Goal: Task Accomplishment & Management: Manage account settings

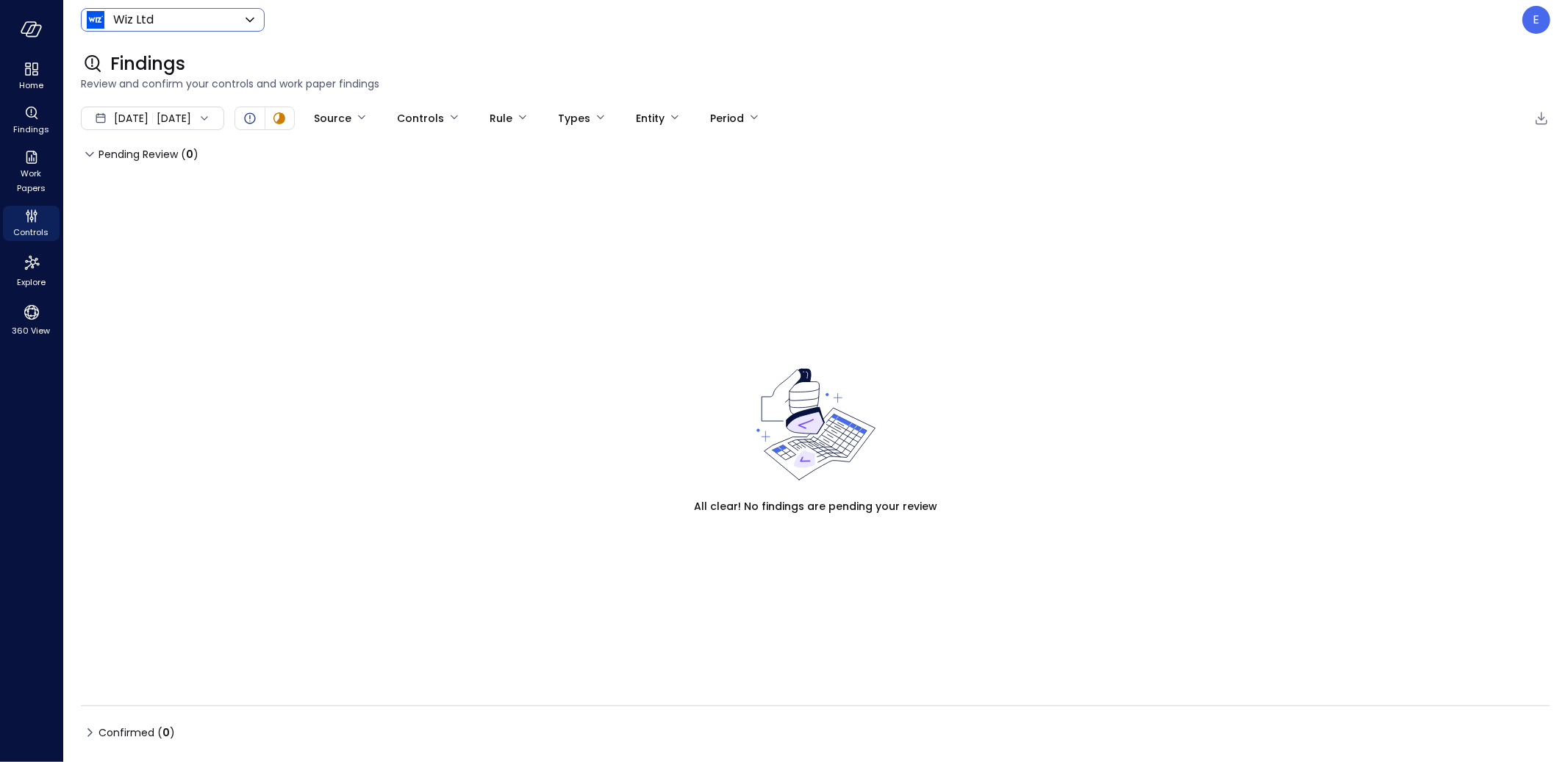
click at [123, 25] on body "Home Findings Work Papers Controls Explore 360 View Wiz Ltd ****** ​ E Findings…" at bounding box center [784, 381] width 1568 height 762
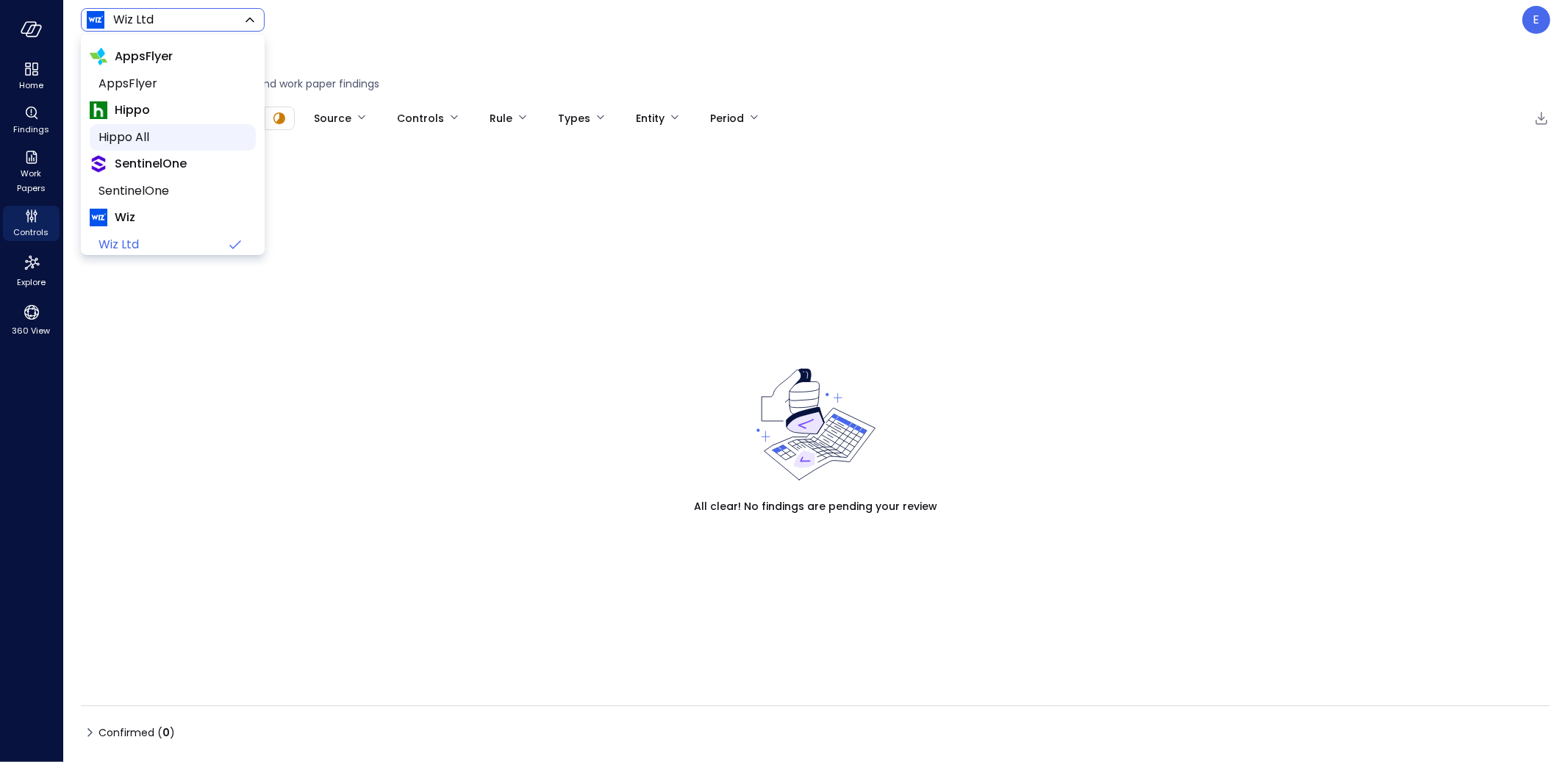
click at [135, 137] on span "Hippo All" at bounding box center [171, 137] width 146 height 18
type input "*******"
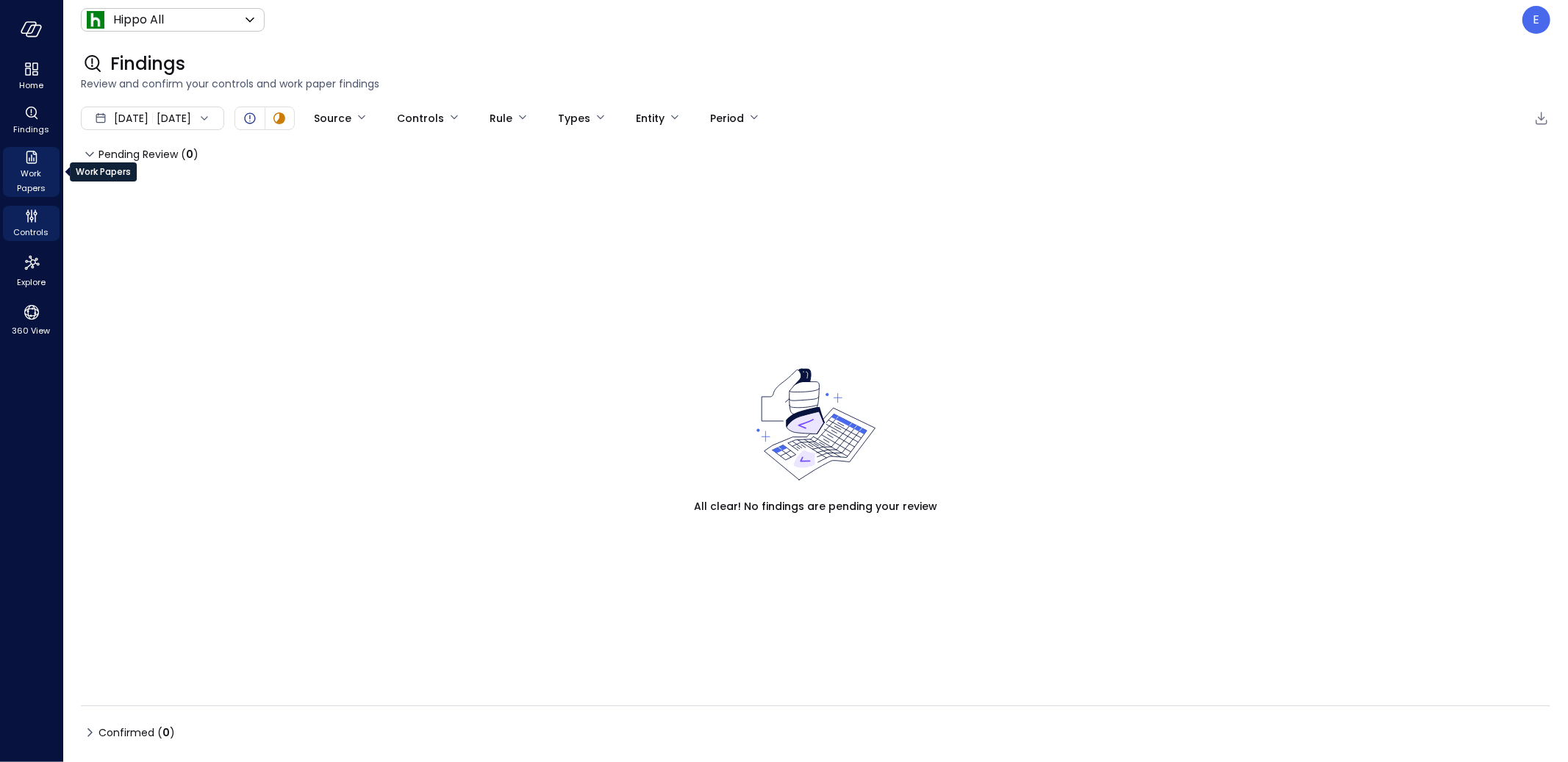
click at [29, 166] on span "Work Papers" at bounding box center [31, 181] width 45 height 29
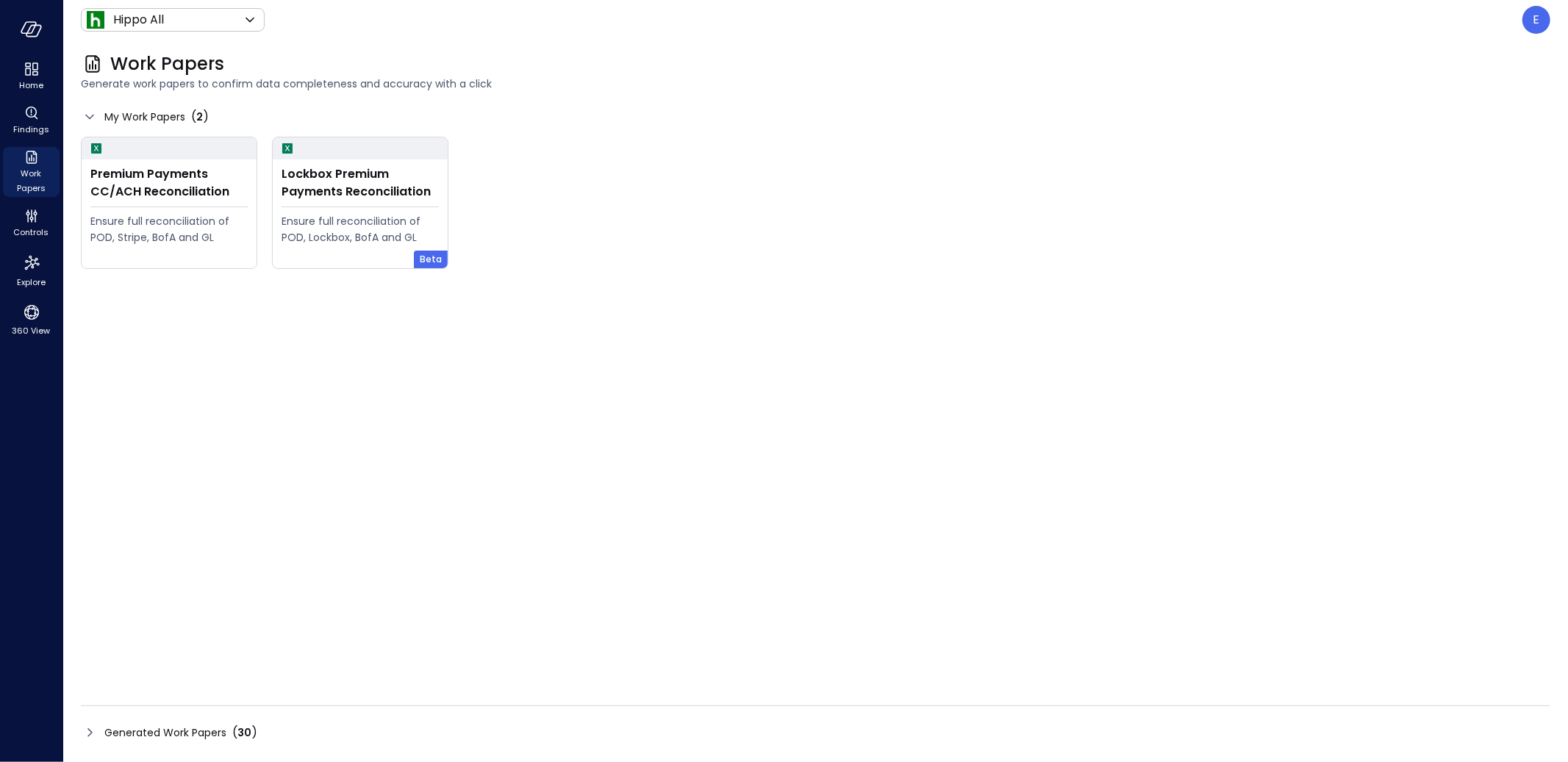
click at [173, 732] on span "Generated Work Papers" at bounding box center [165, 732] width 122 height 16
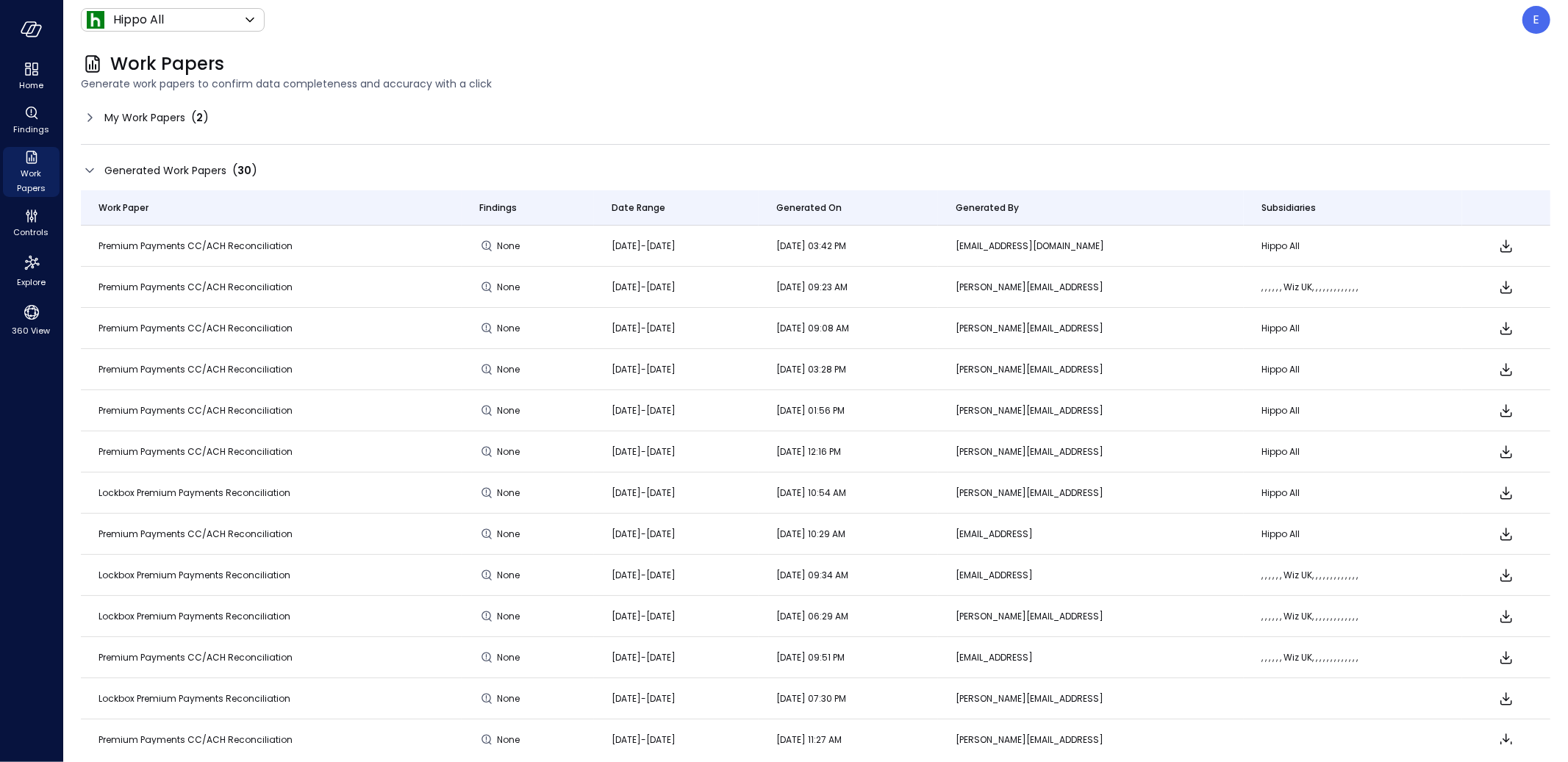
click at [1349, 576] on p ", , , , , , Wiz UK, , , , , , , , , , , , ," at bounding box center [1353, 575] width 183 height 15
click at [1345, 577] on p ", , , , , , Wiz UK, , , , , , , , , , , , ," at bounding box center [1353, 575] width 183 height 15
click at [1538, 15] on p "E" at bounding box center [1536, 19] width 7 height 18
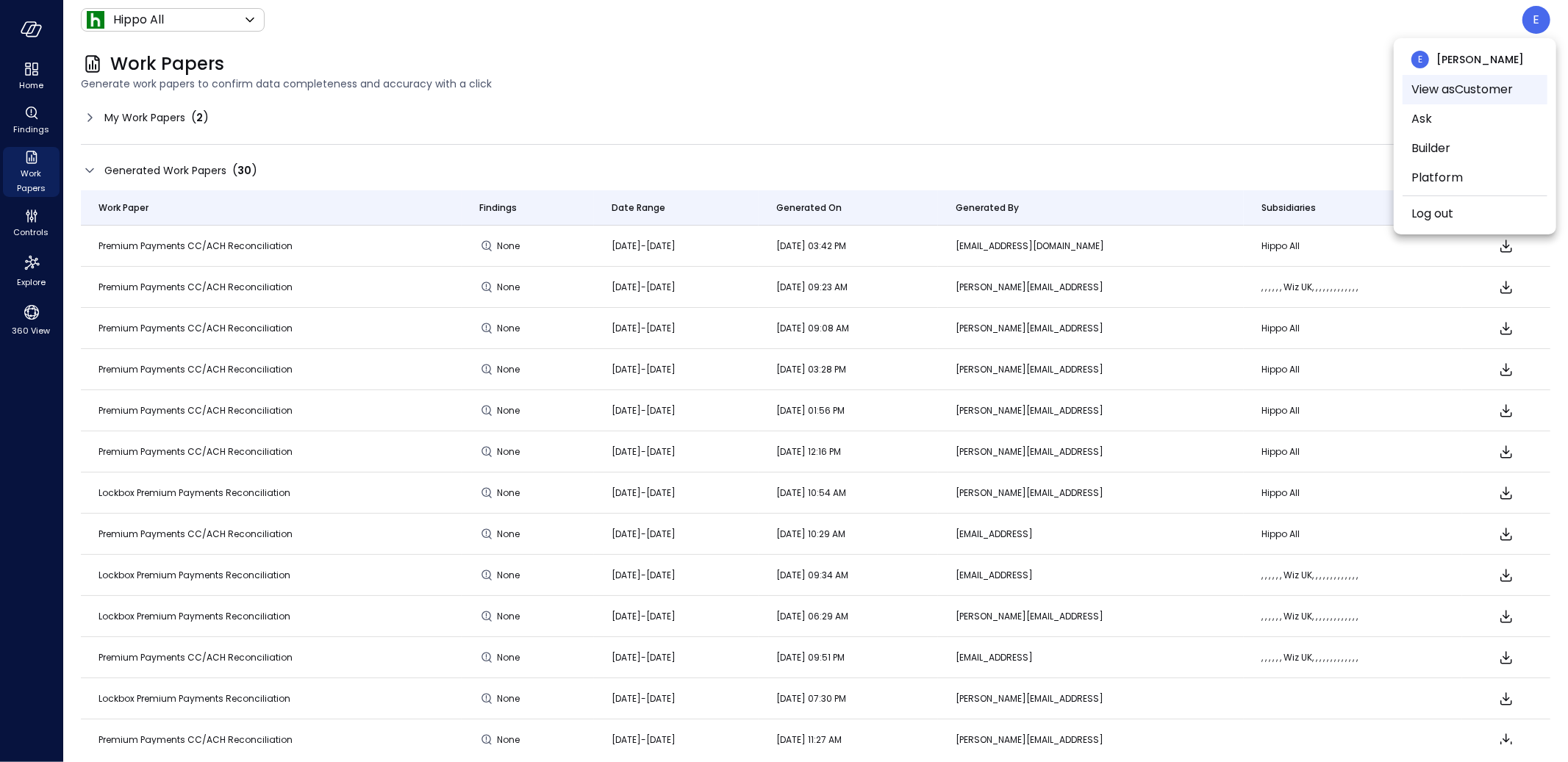
click at [1489, 81] on li "View as Customer" at bounding box center [1475, 89] width 145 height 29
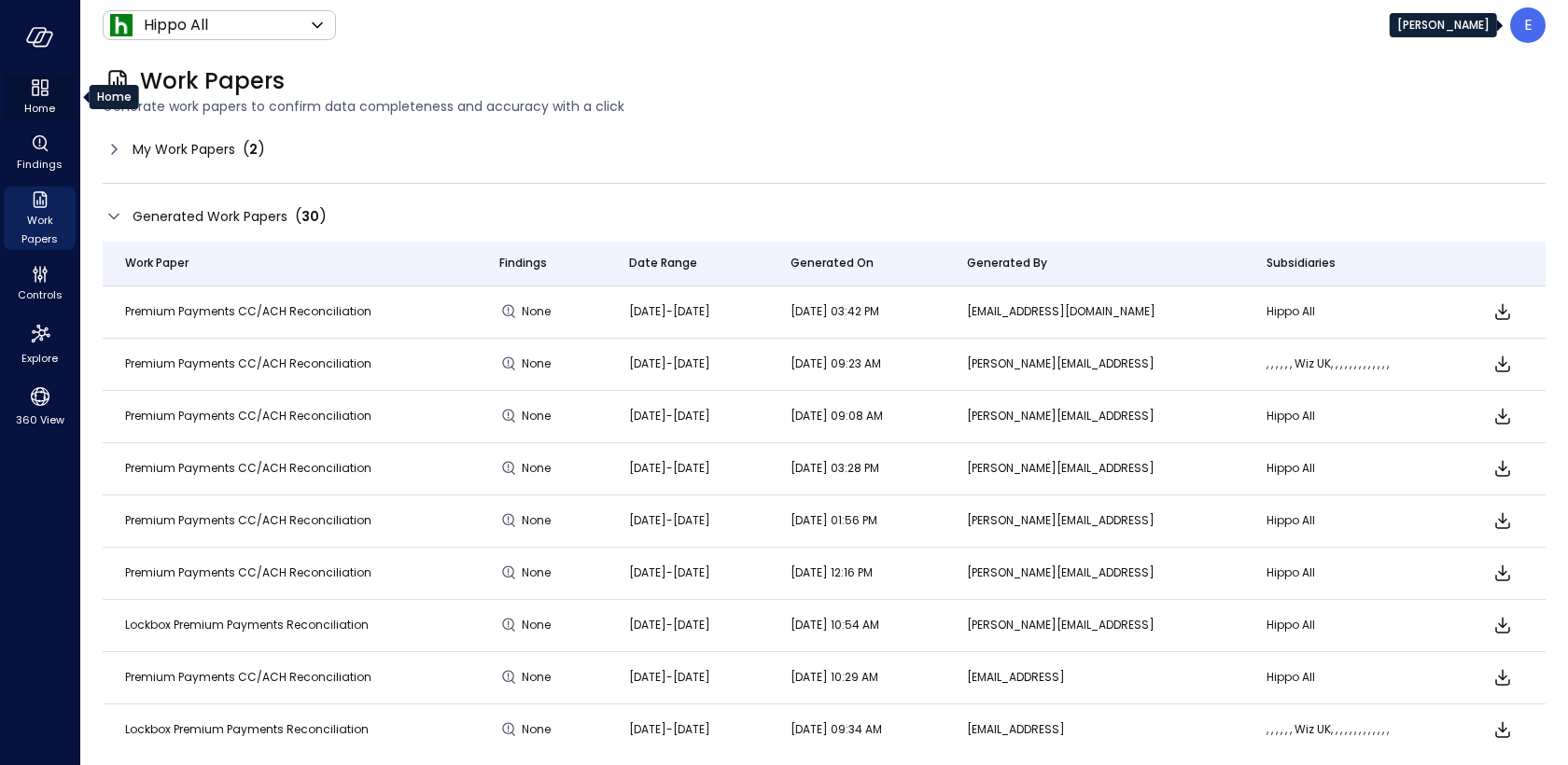
click at [1527, 21] on p "E" at bounding box center [1528, 24] width 9 height 22
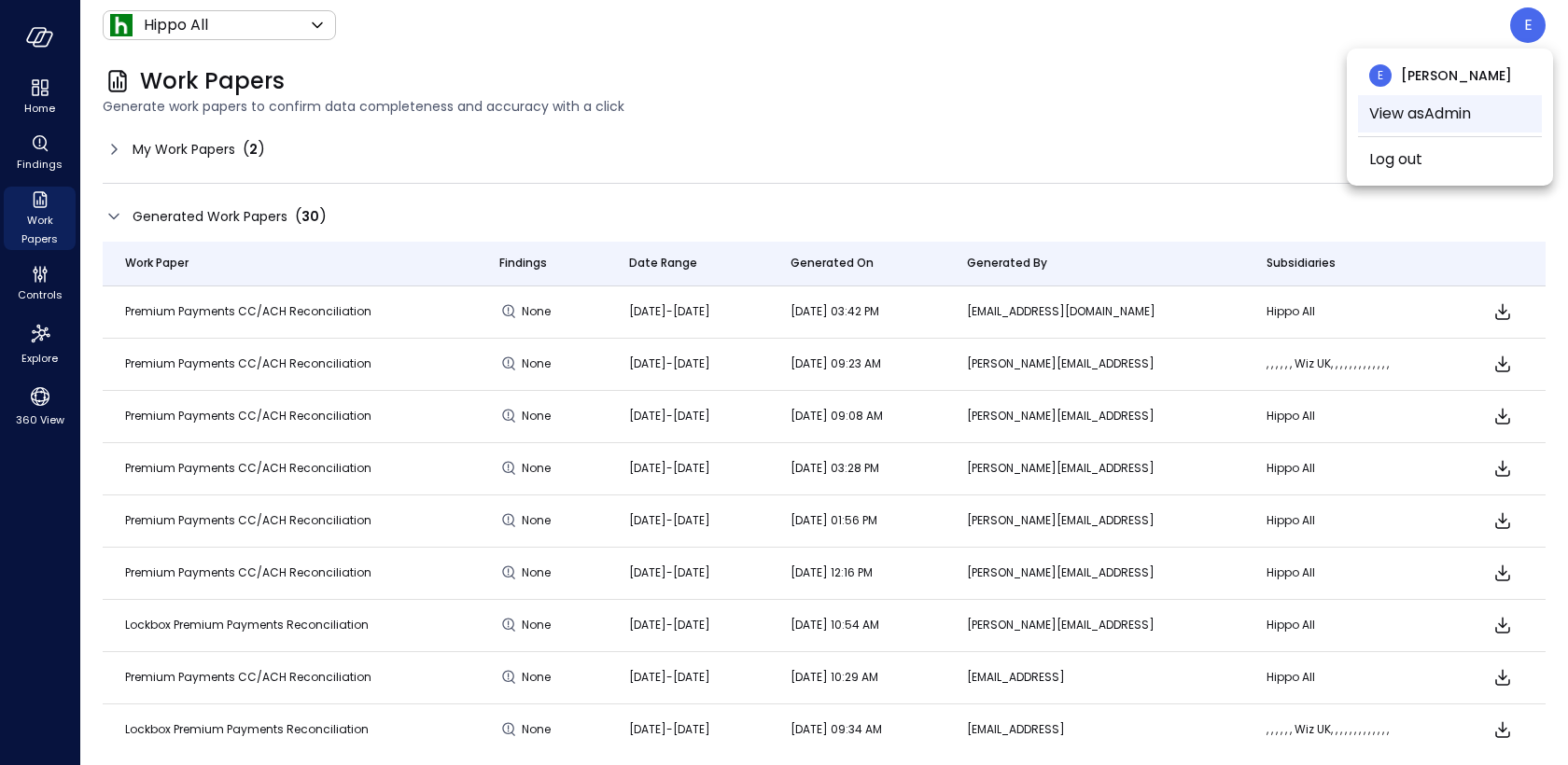
click at [1438, 113] on li "View as Admin" at bounding box center [1451, 113] width 184 height 37
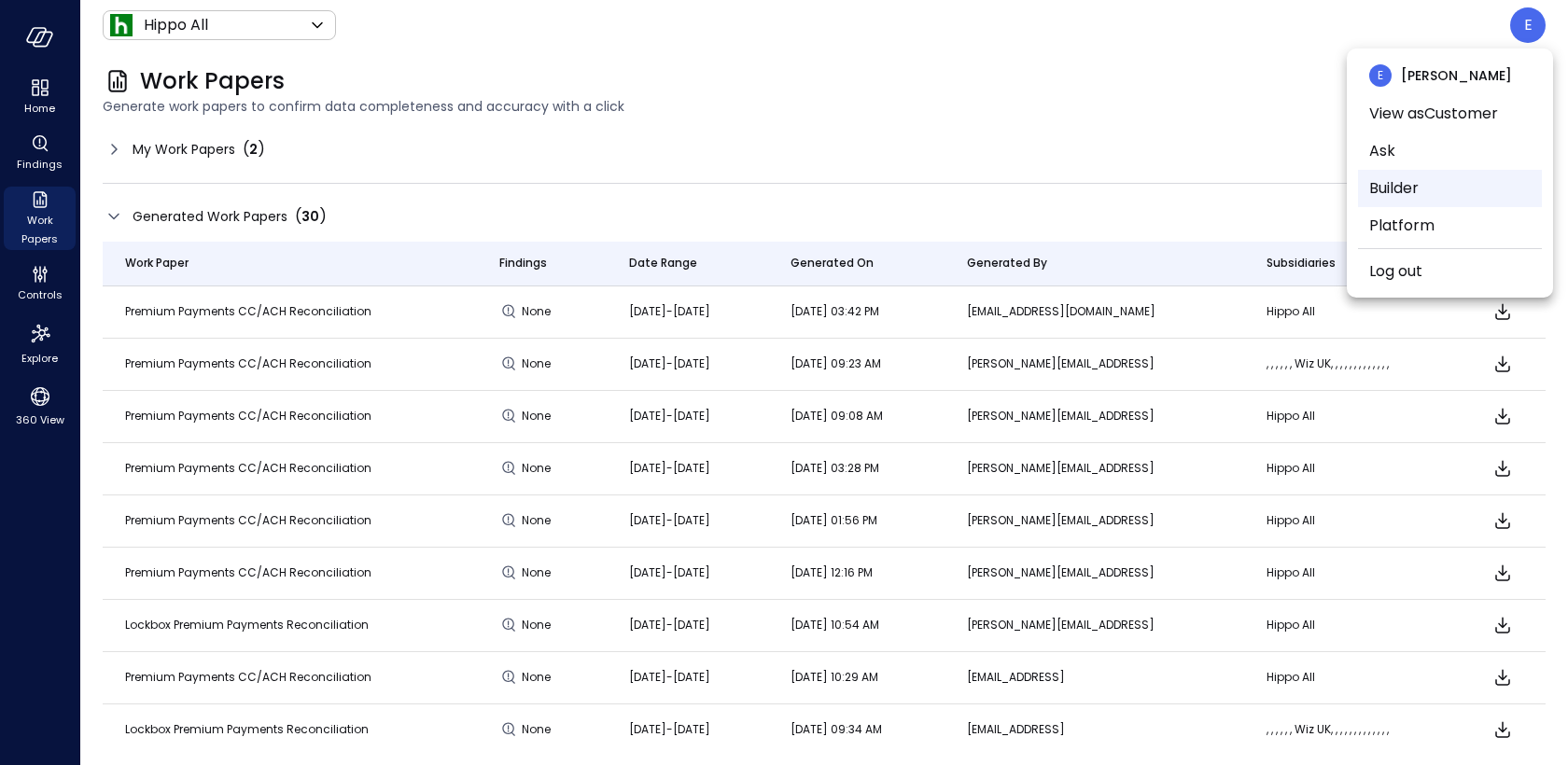
click at [1404, 176] on li "Builder" at bounding box center [1451, 189] width 184 height 37
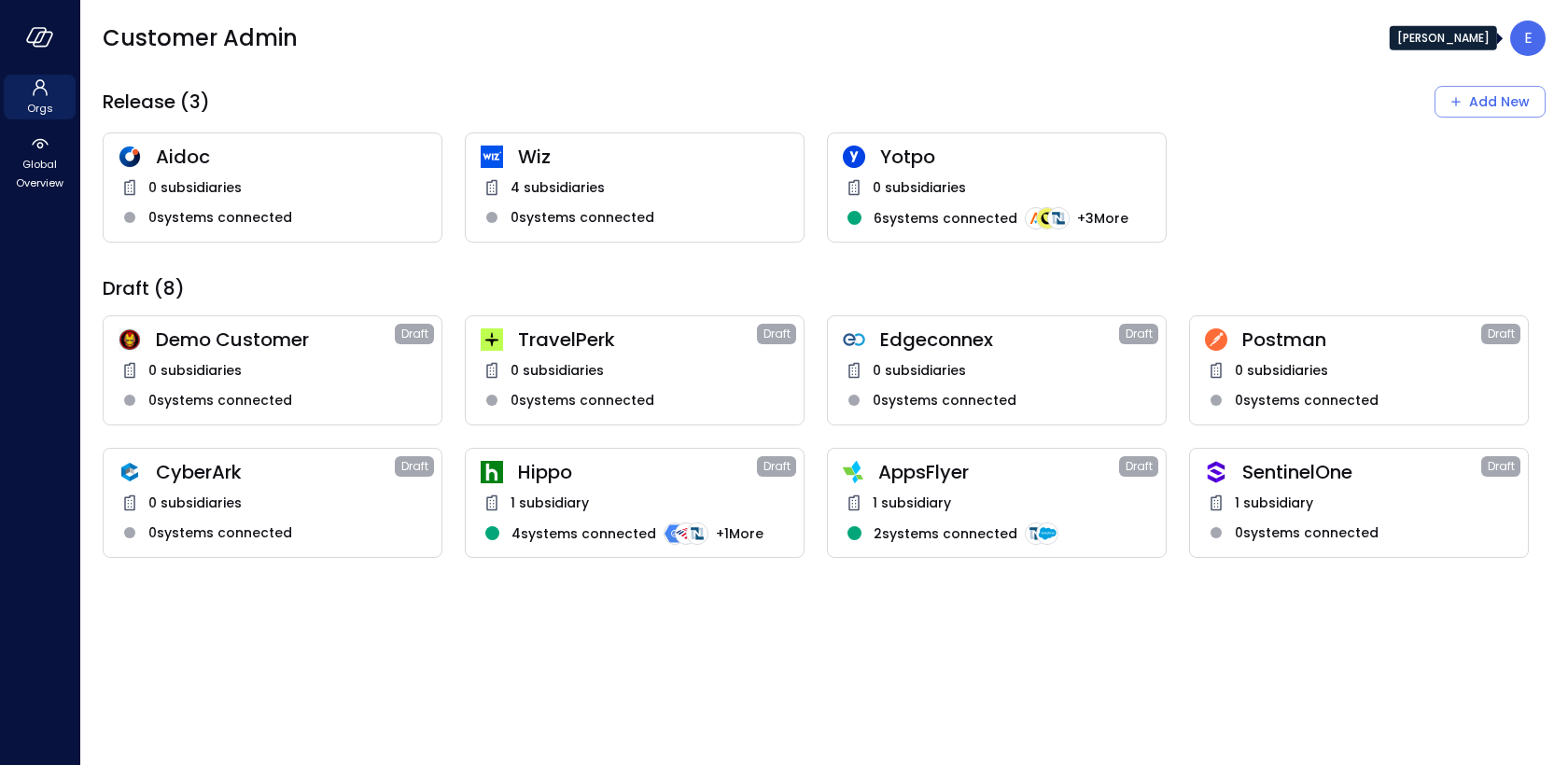
click at [1531, 38] on p "E" at bounding box center [1528, 38] width 9 height 22
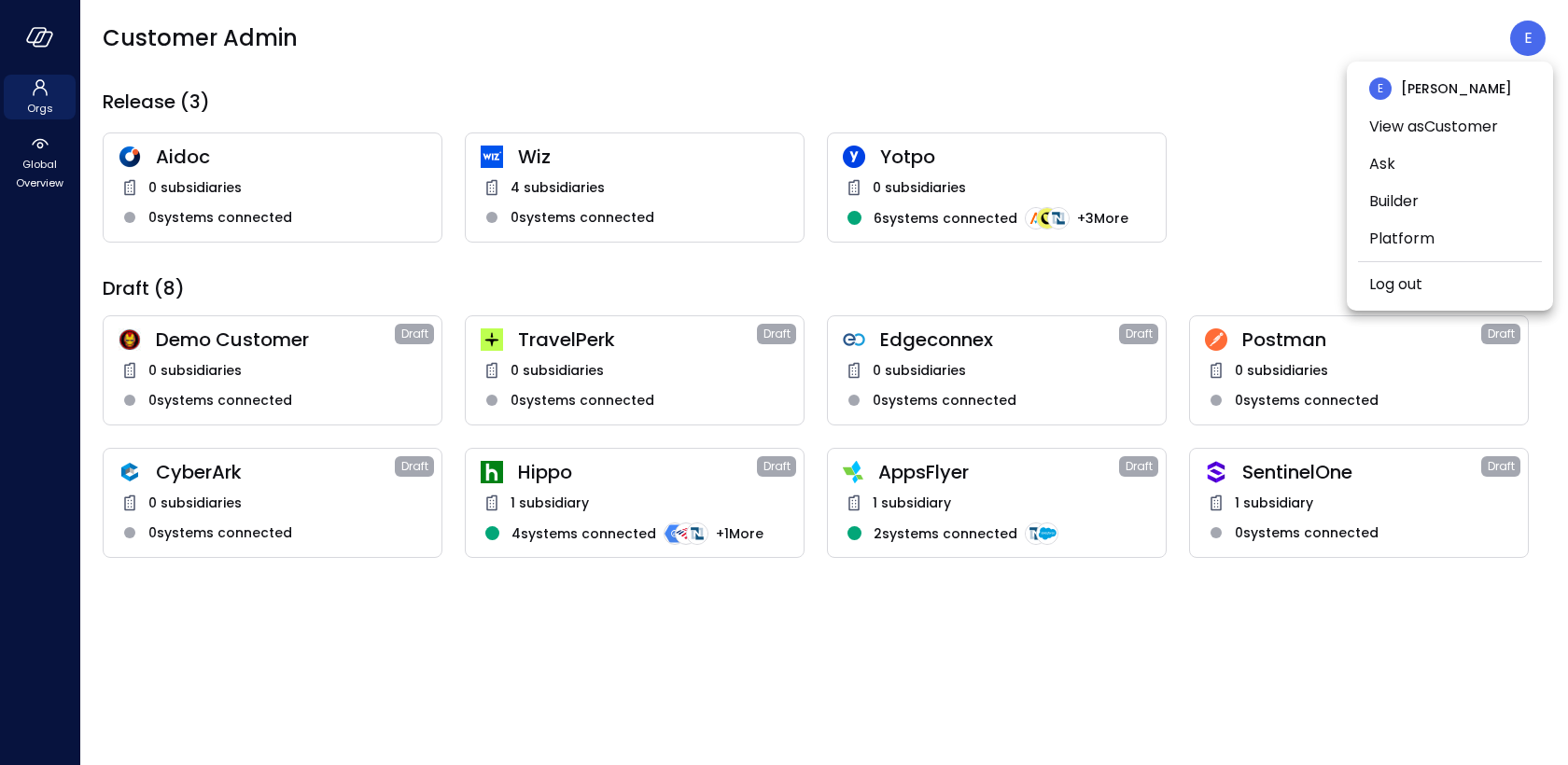
click at [1307, 202] on div at bounding box center [784, 382] width 1568 height 765
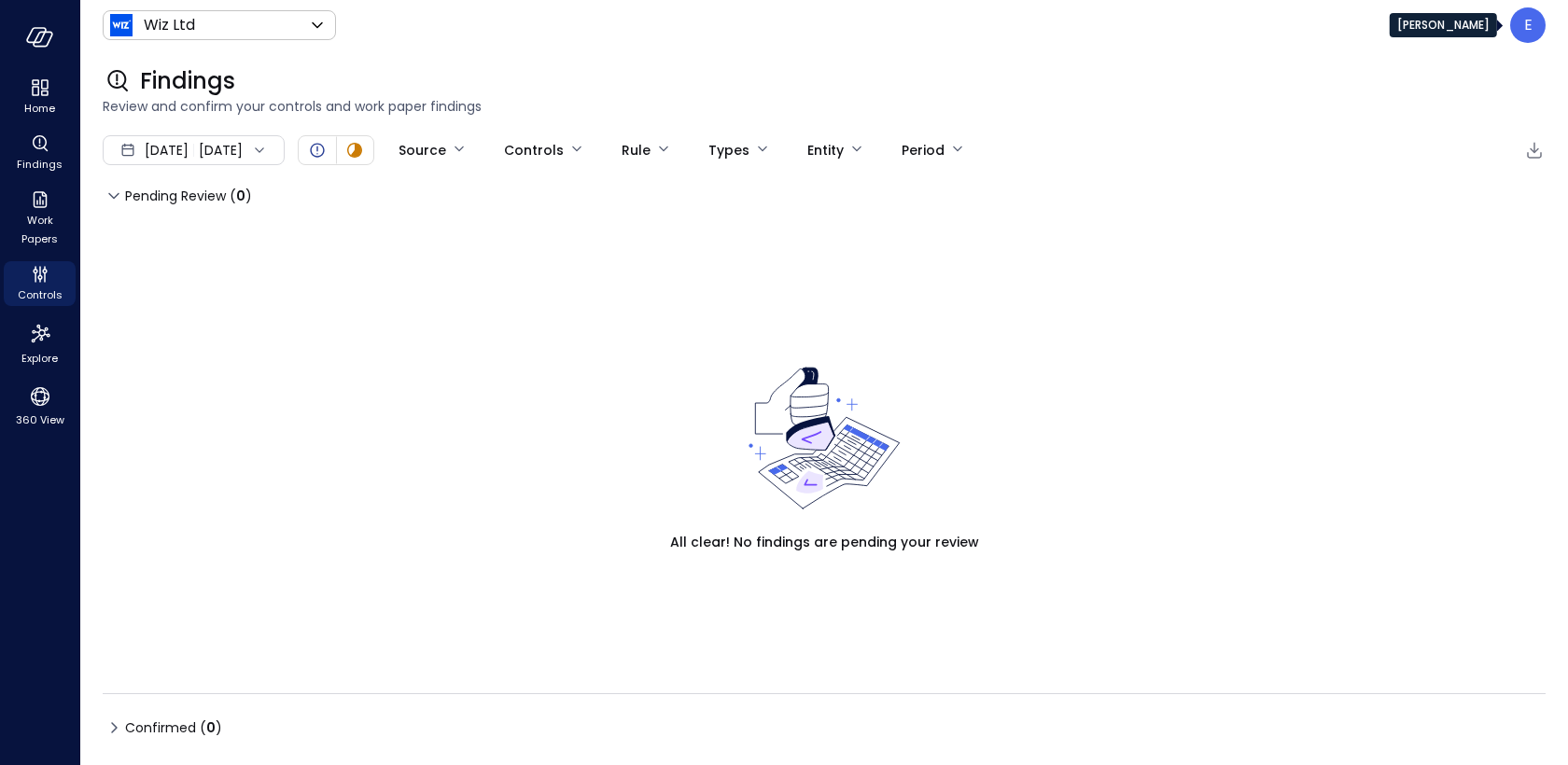
click at [1536, 21] on div "E" at bounding box center [1528, 25] width 35 height 35
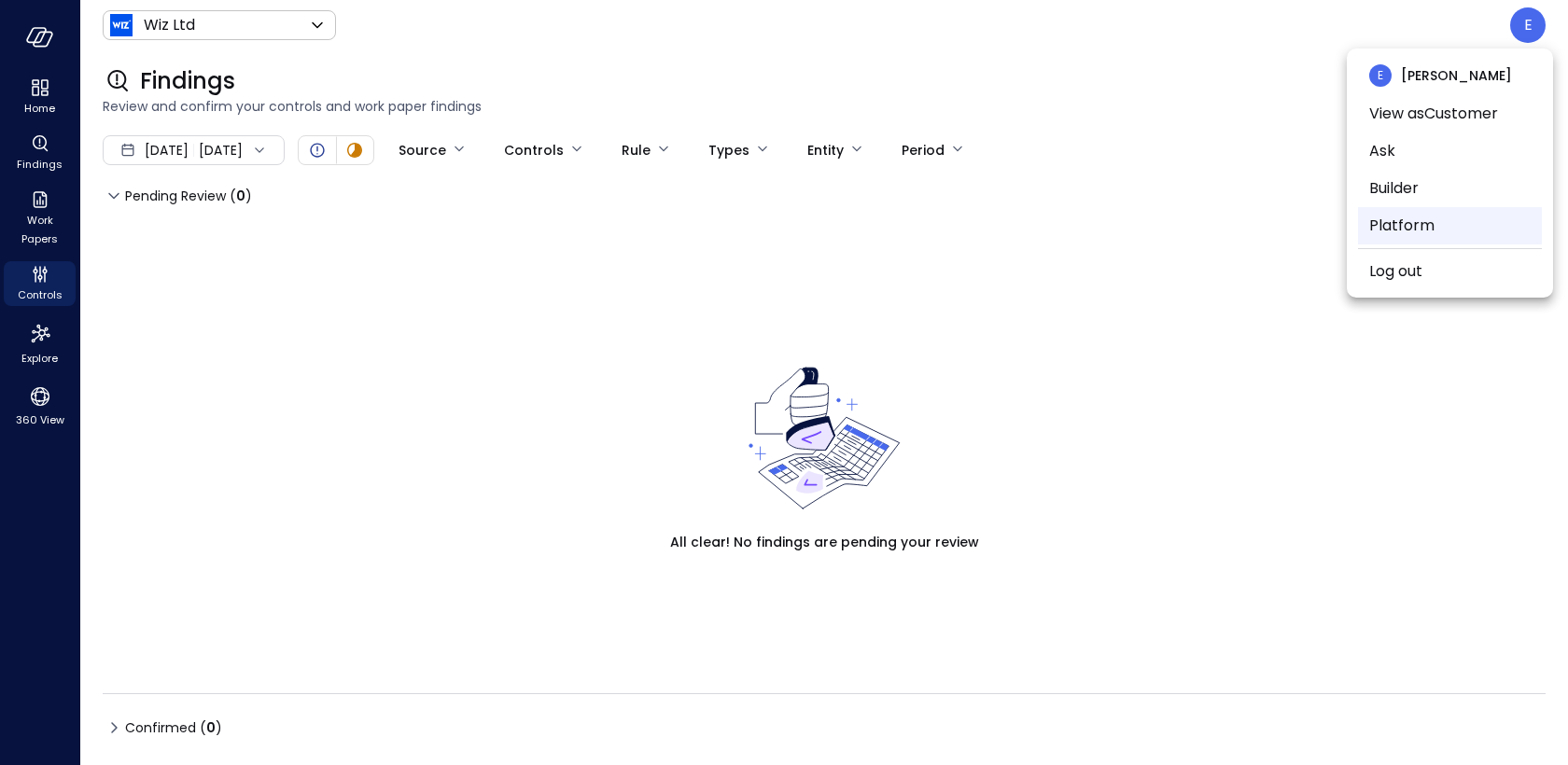
click at [1430, 225] on li "Platform" at bounding box center [1451, 226] width 184 height 37
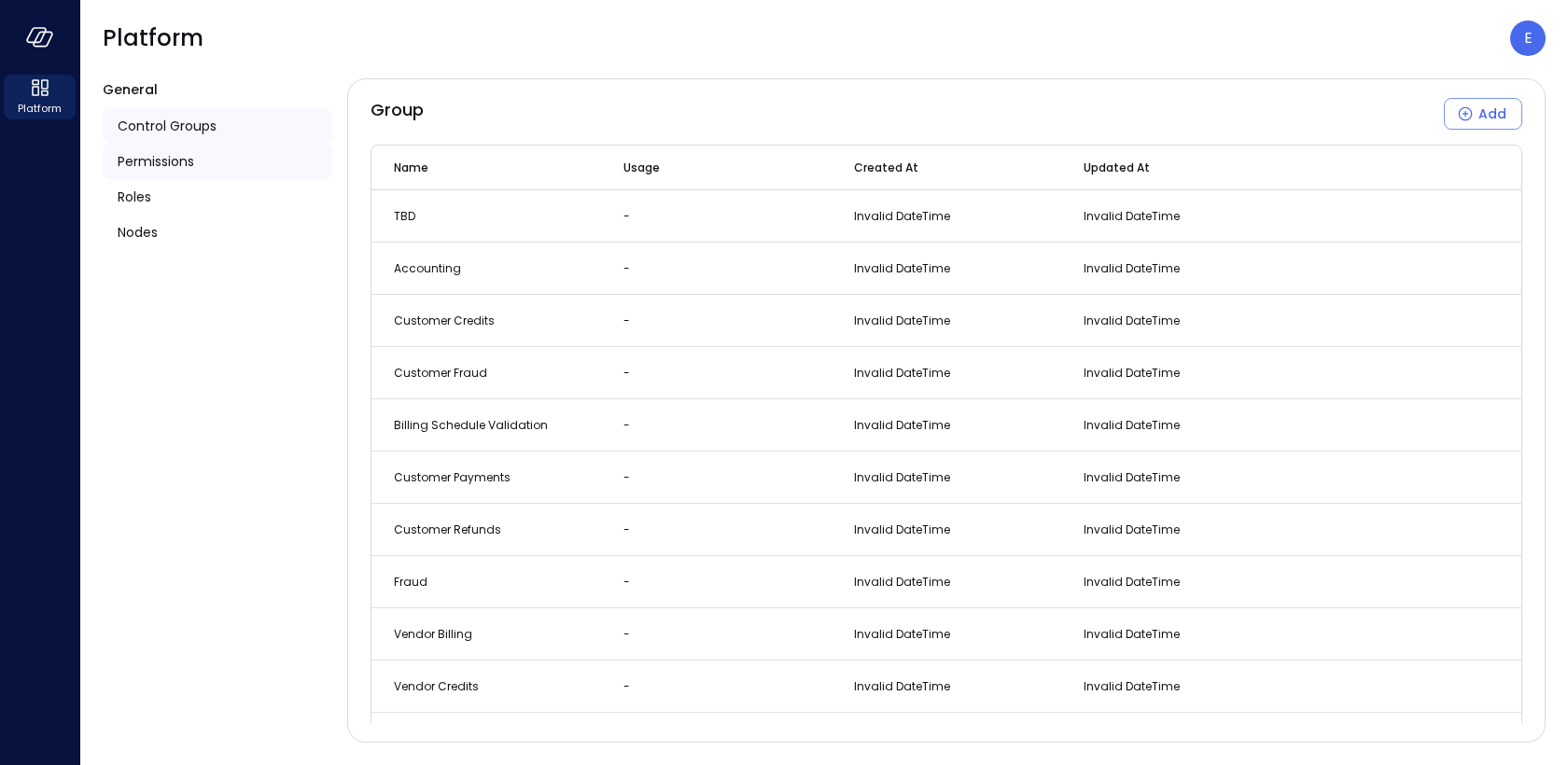
click at [175, 147] on div "Permissions" at bounding box center [217, 161] width 230 height 35
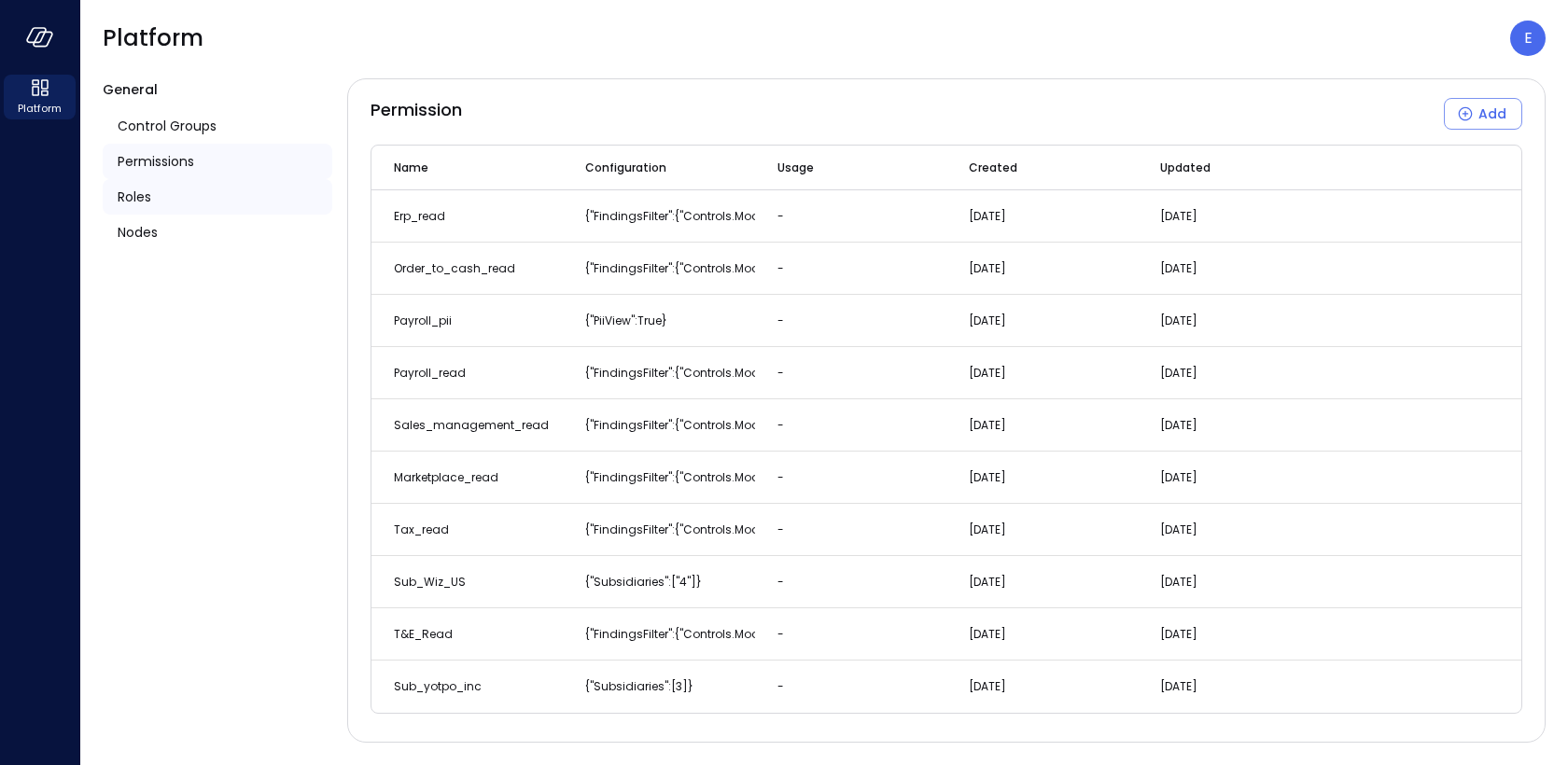
click at [162, 196] on div "Roles" at bounding box center [217, 197] width 230 height 35
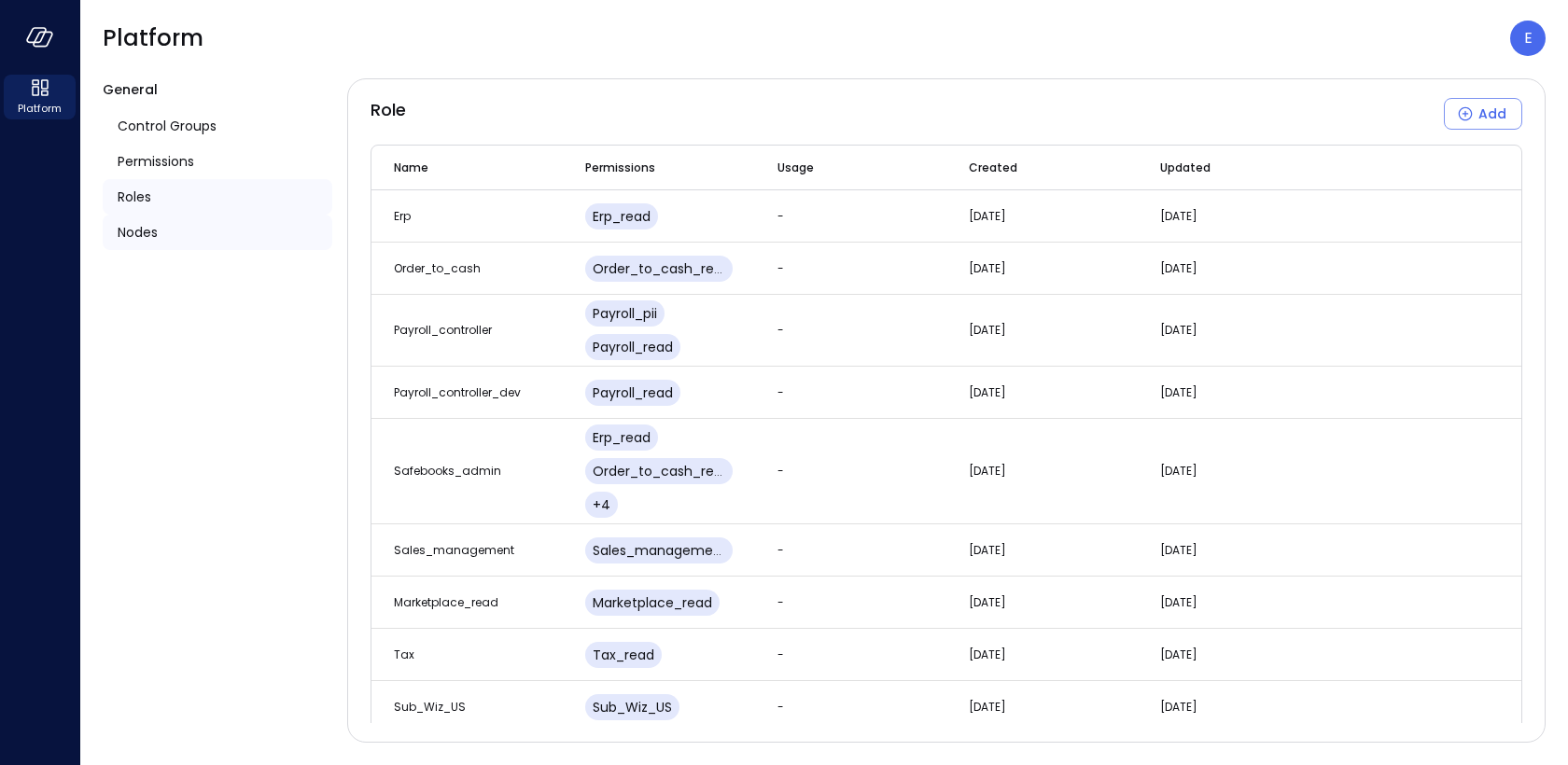
click at [153, 232] on span "Nodes" at bounding box center [137, 232] width 40 height 21
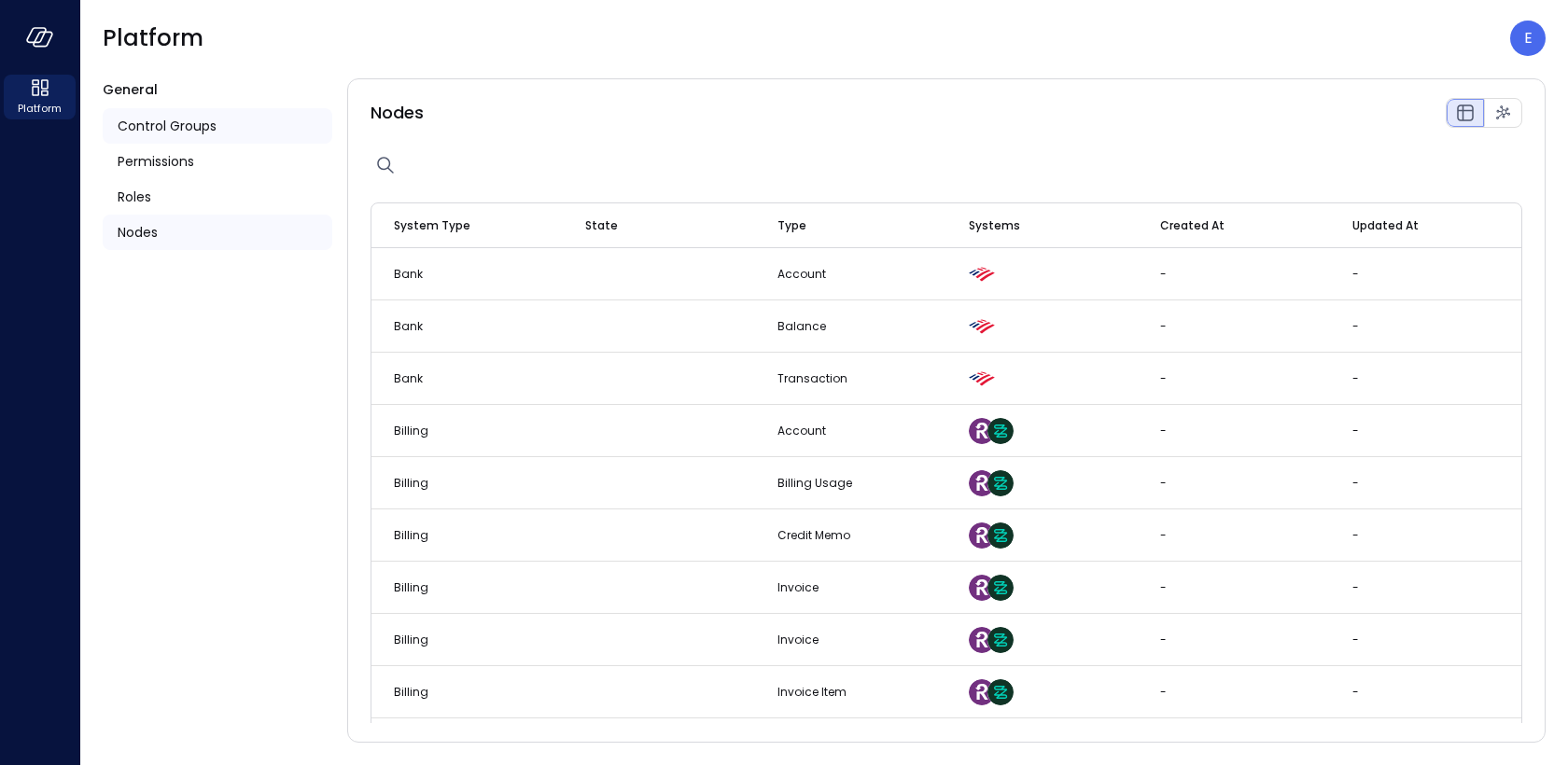
click at [185, 131] on span "Control Groups" at bounding box center [166, 125] width 99 height 21
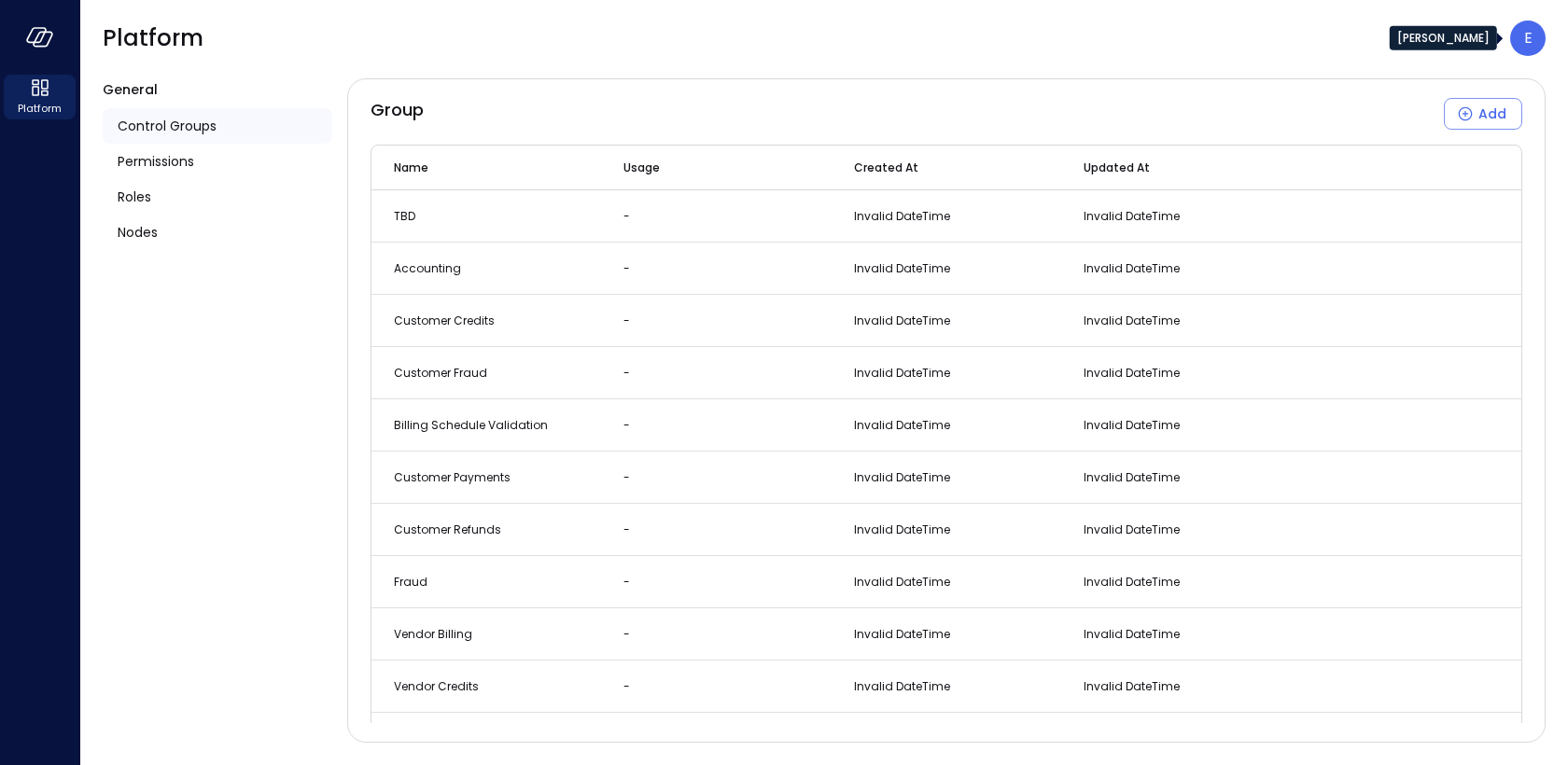
click at [1530, 47] on p "E" at bounding box center [1528, 38] width 9 height 22
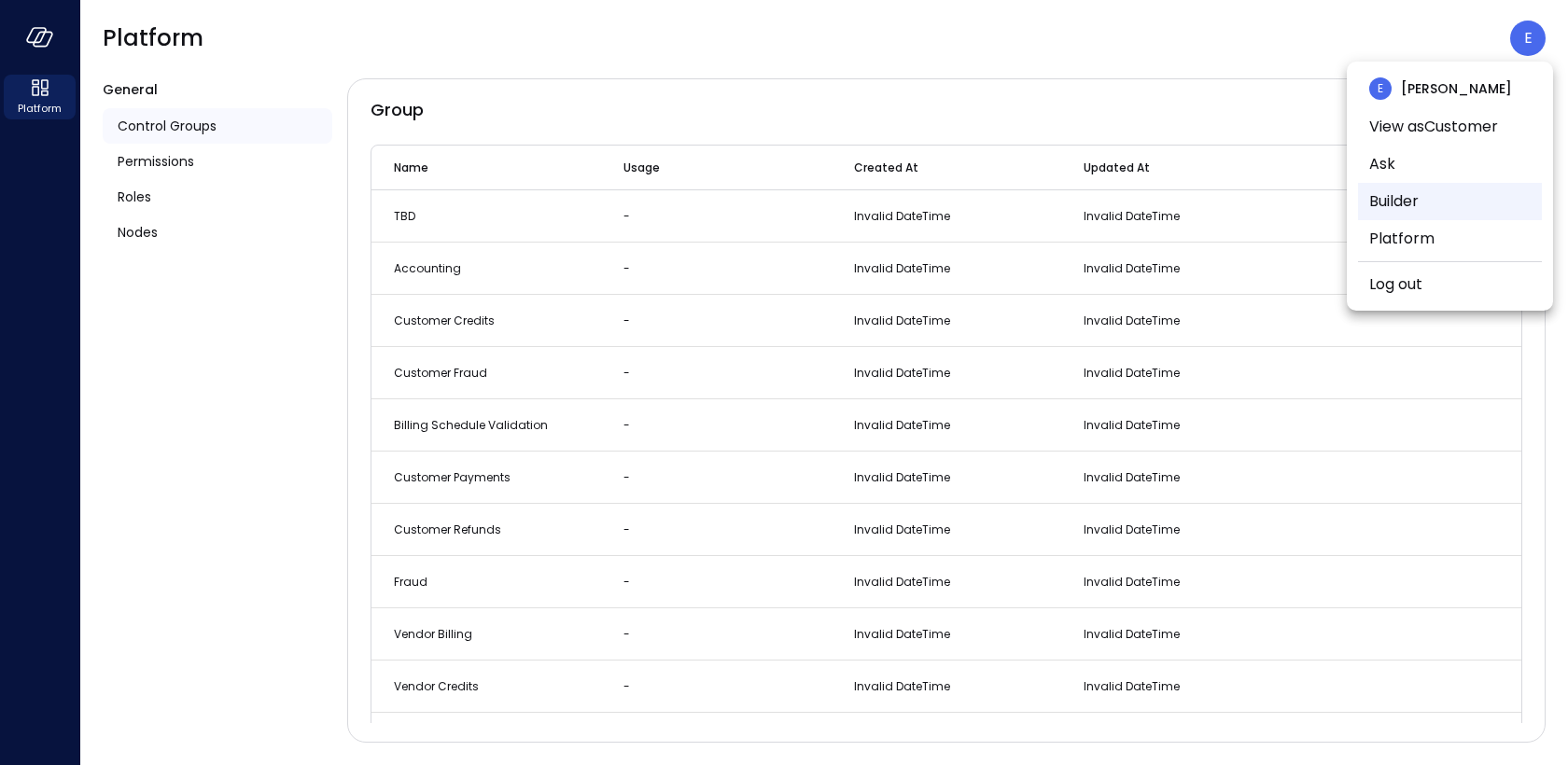
click at [1433, 205] on li "Builder" at bounding box center [1451, 202] width 184 height 37
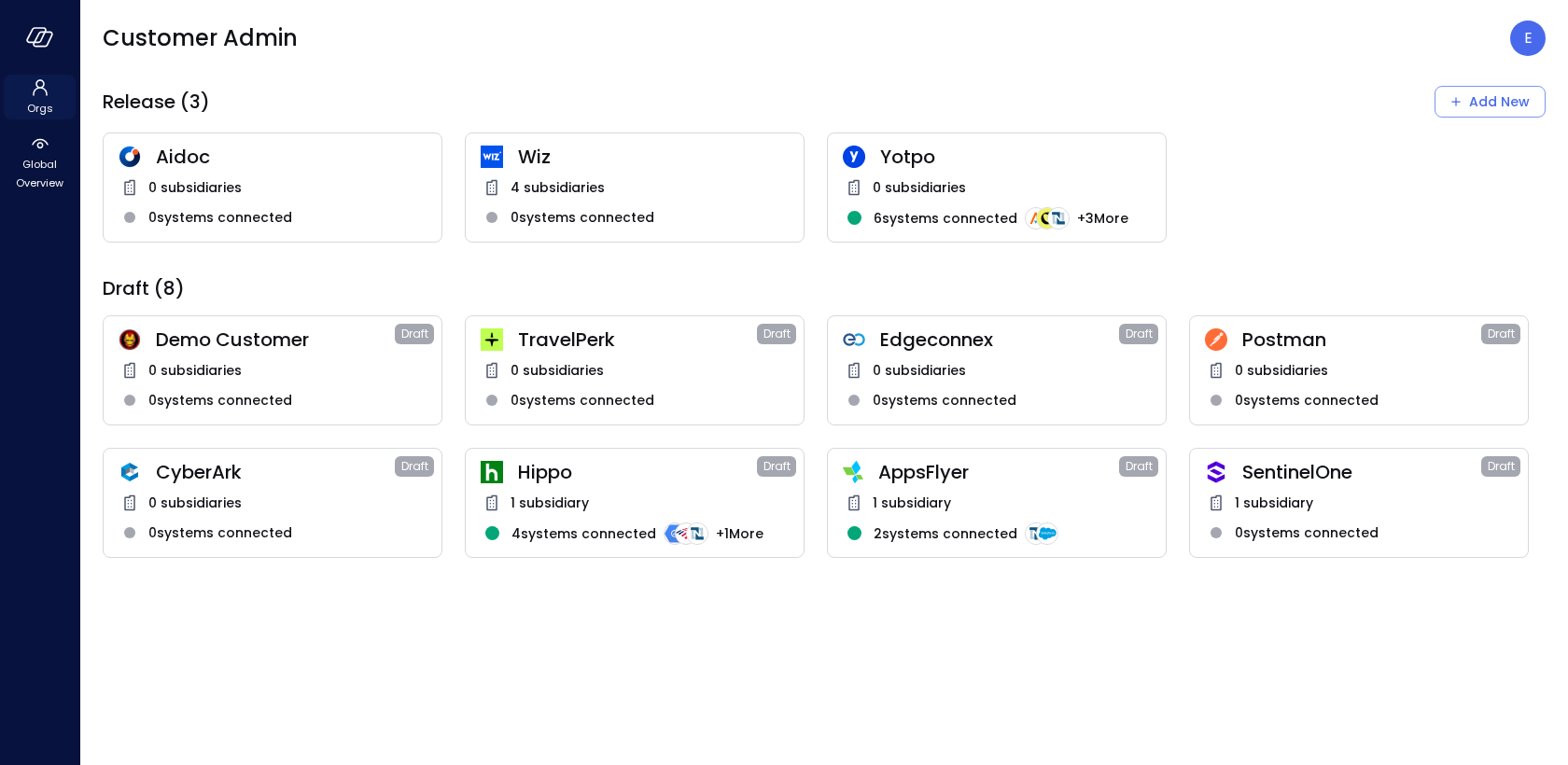
click at [34, 90] on icon at bounding box center [39, 87] width 15 height 17
click at [42, 142] on icon at bounding box center [40, 143] width 23 height 22
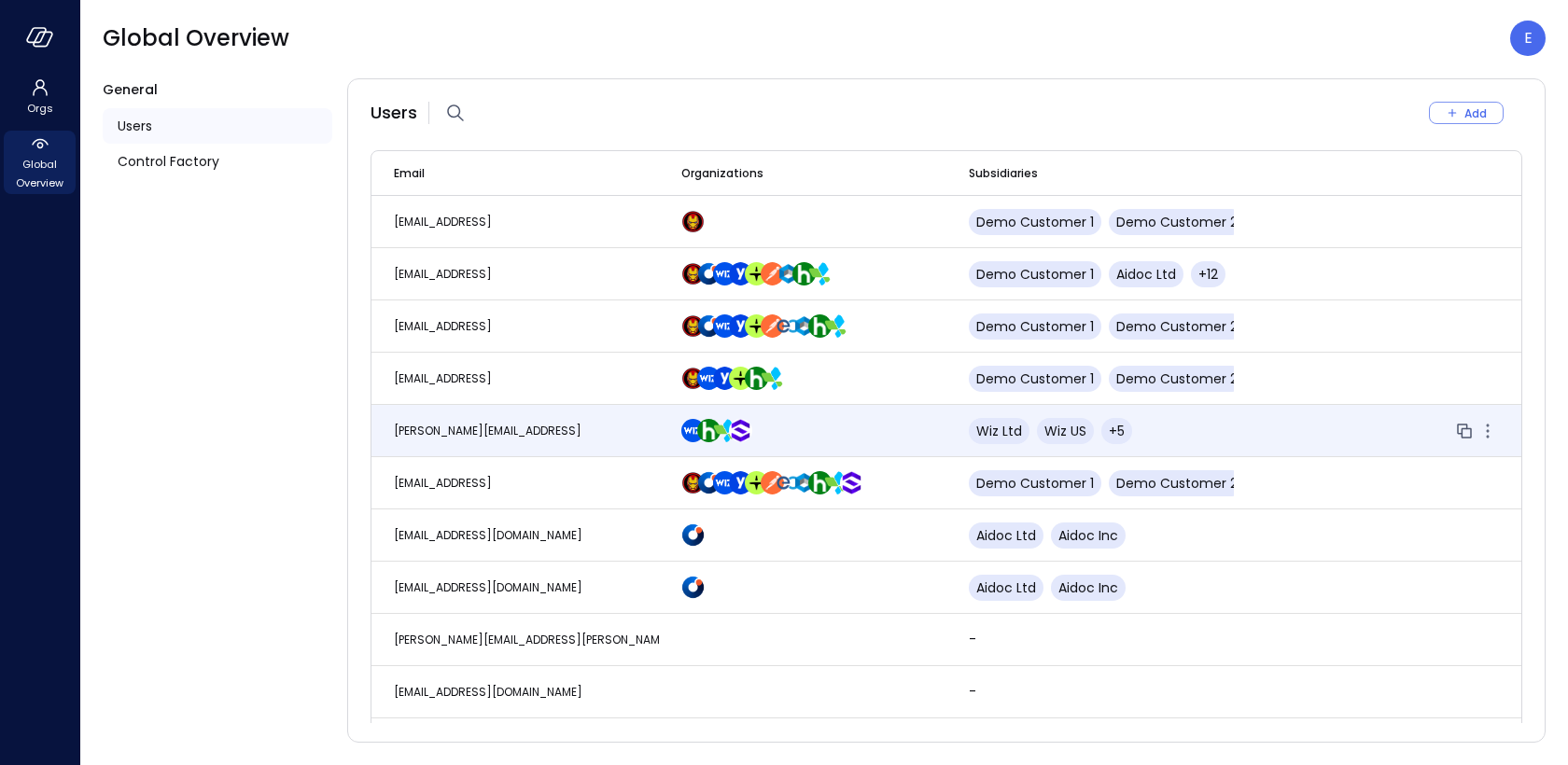
click at [475, 426] on span "[PERSON_NAME][EMAIL_ADDRESS]" at bounding box center [487, 430] width 188 height 16
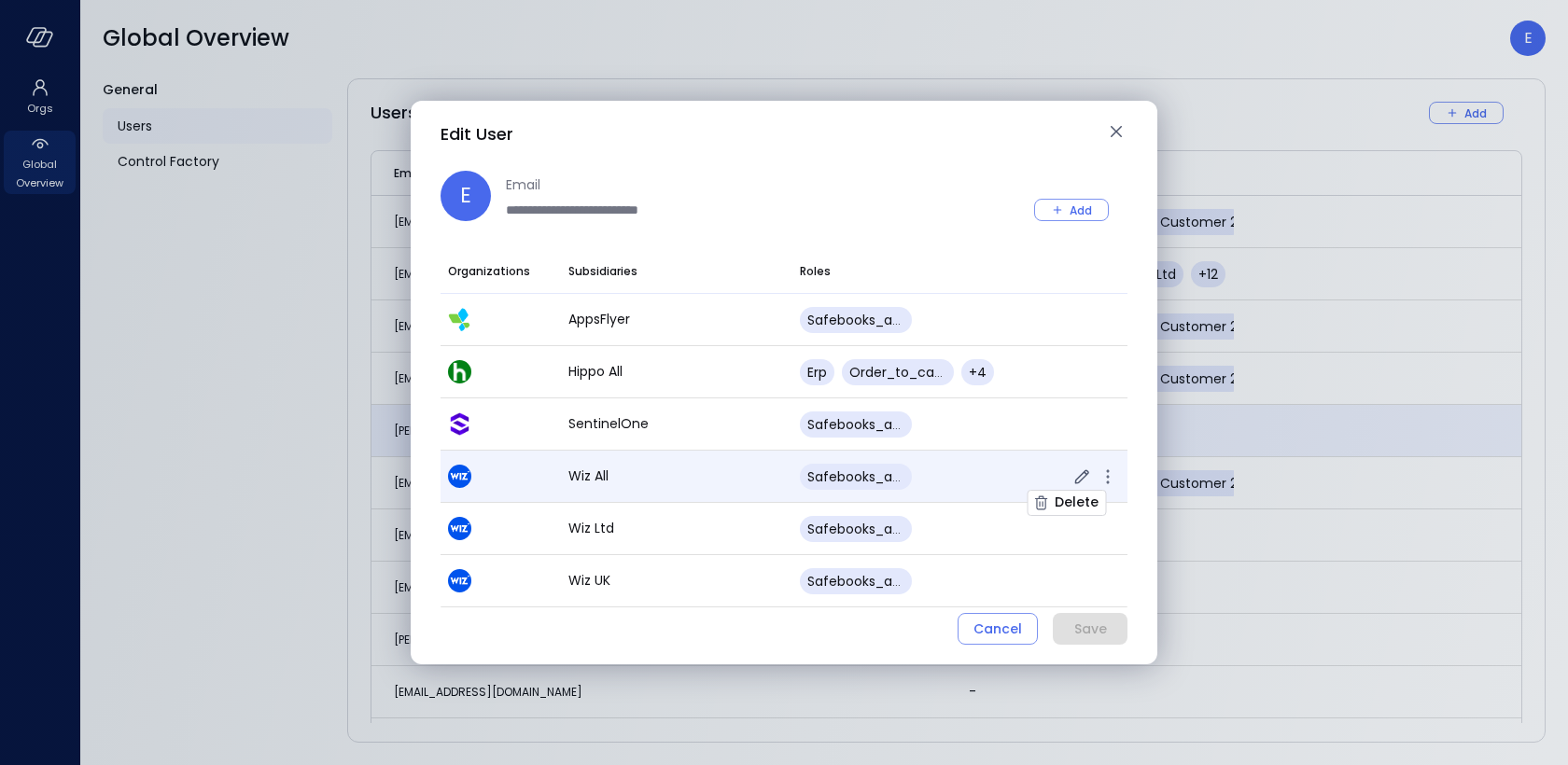
click at [1109, 470] on icon "button" at bounding box center [1108, 476] width 23 height 22
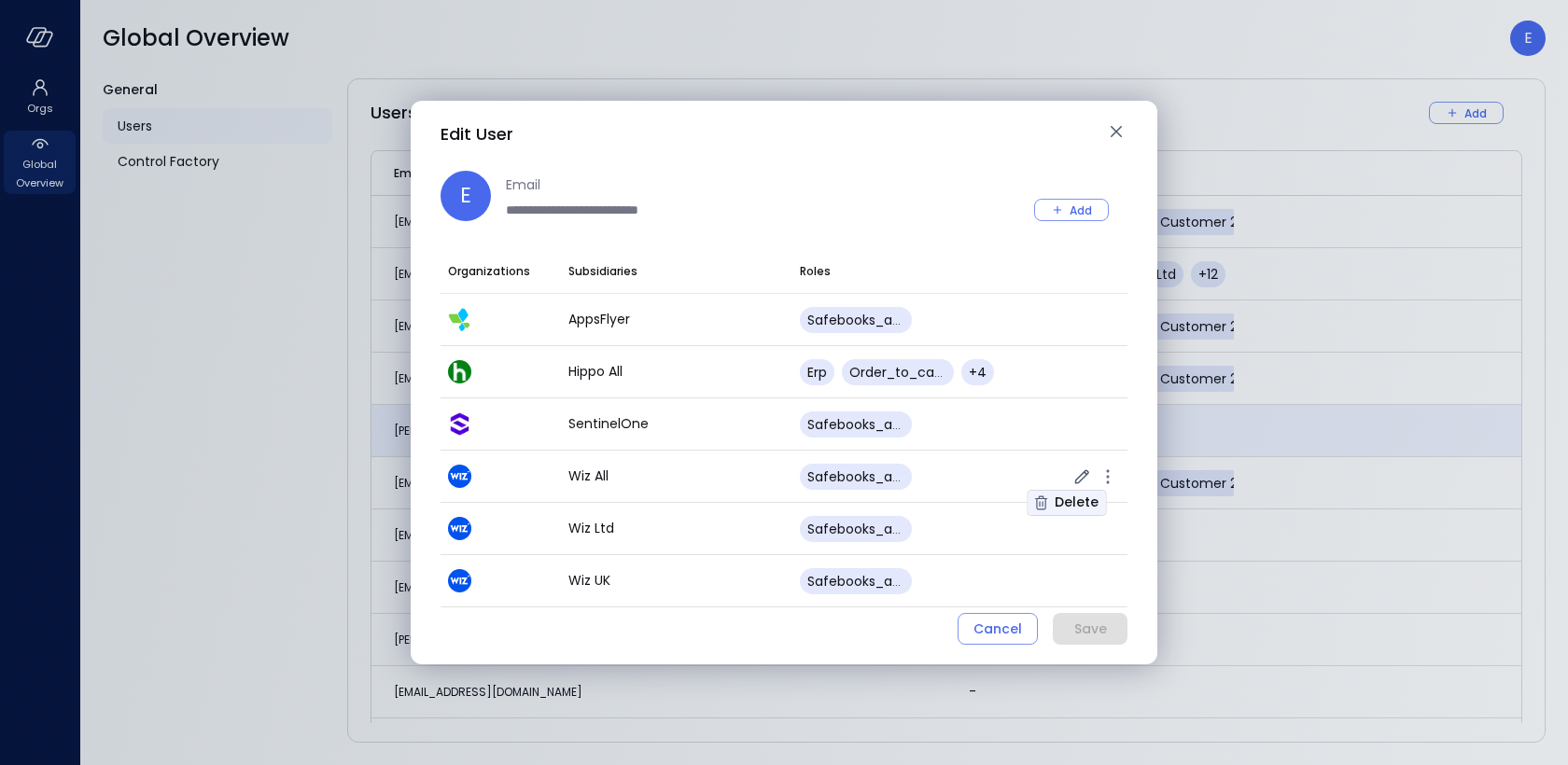
click at [1078, 500] on div "Delete" at bounding box center [1077, 503] width 44 height 23
click at [1087, 499] on div "Delete" at bounding box center [1077, 503] width 44 height 23
click at [1086, 497] on div "Delete" at bounding box center [1077, 503] width 44 height 23
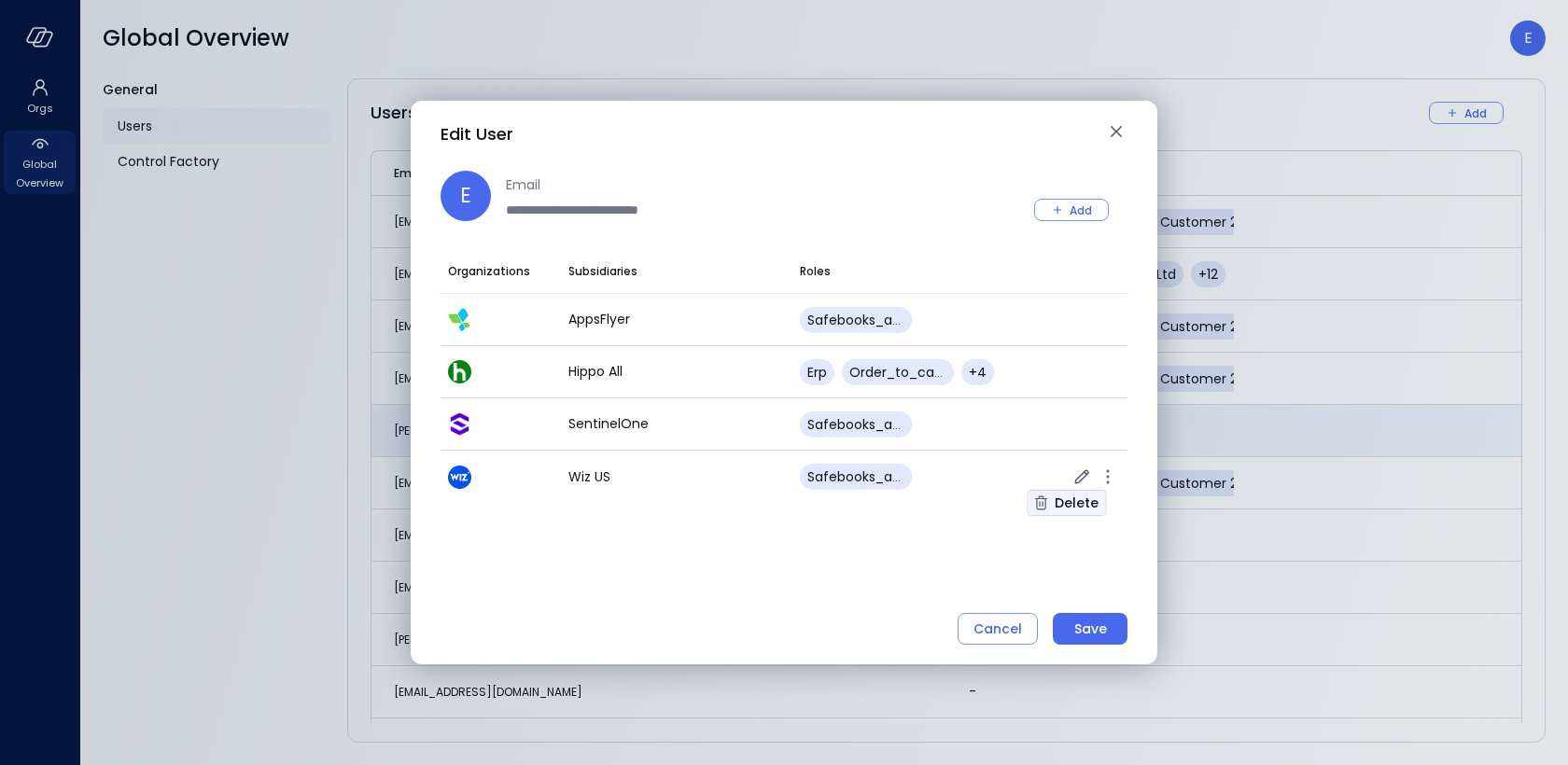
click at [1082, 500] on div "Delete" at bounding box center [1077, 504] width 44 height 23
click at [1098, 617] on div "Save" at bounding box center [1090, 629] width 32 height 23
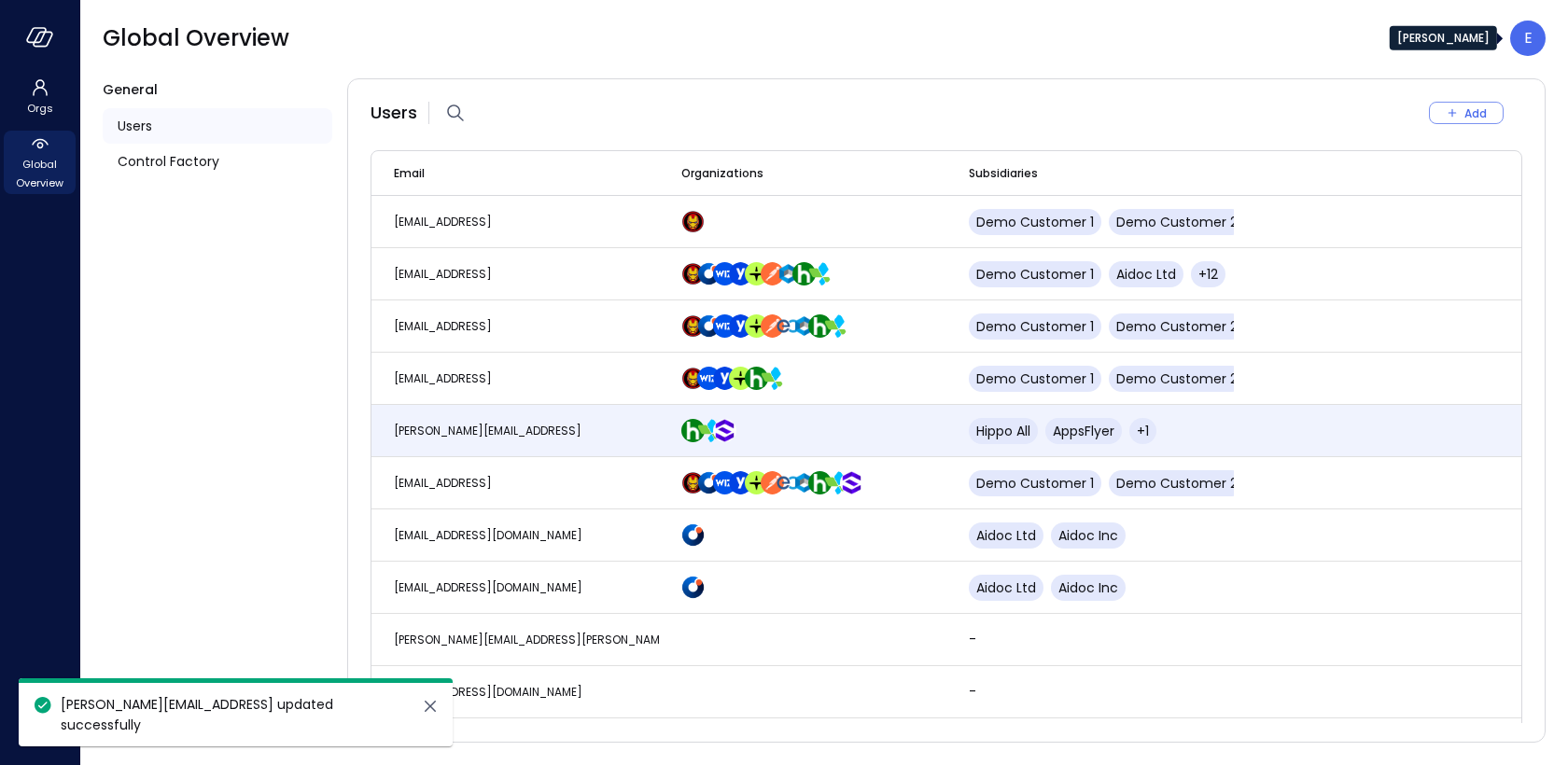
click at [1522, 30] on div "E" at bounding box center [1528, 38] width 35 height 35
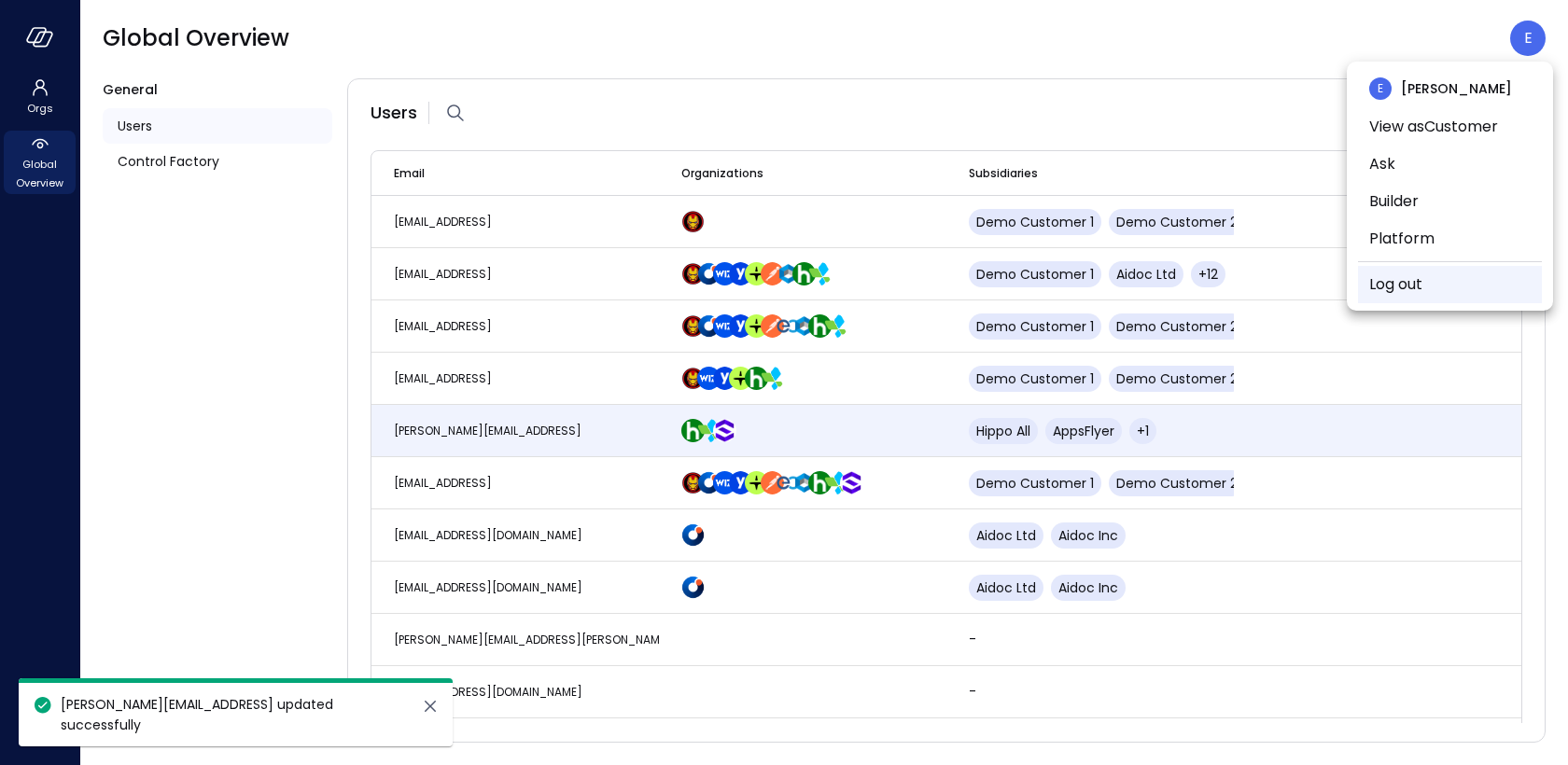
click at [1405, 288] on link "Log out" at bounding box center [1396, 284] width 53 height 22
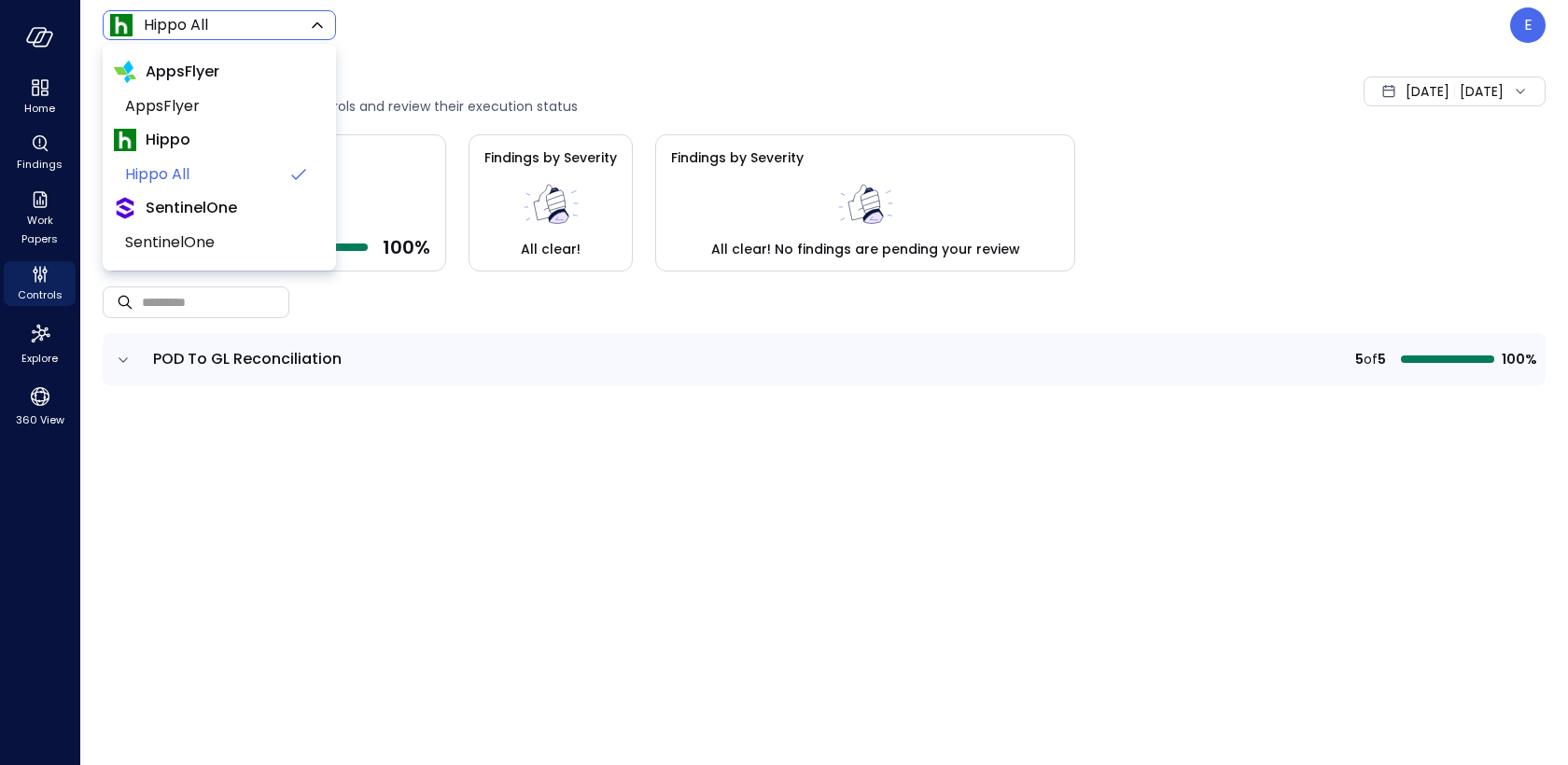
click at [186, 30] on body "Home Findings Work Papers Controls Explore 360 View Hippo All ******* ​ E Contr…" at bounding box center [784, 382] width 1568 height 765
click at [225, 178] on span "Hippo All" at bounding box center [203, 174] width 155 height 22
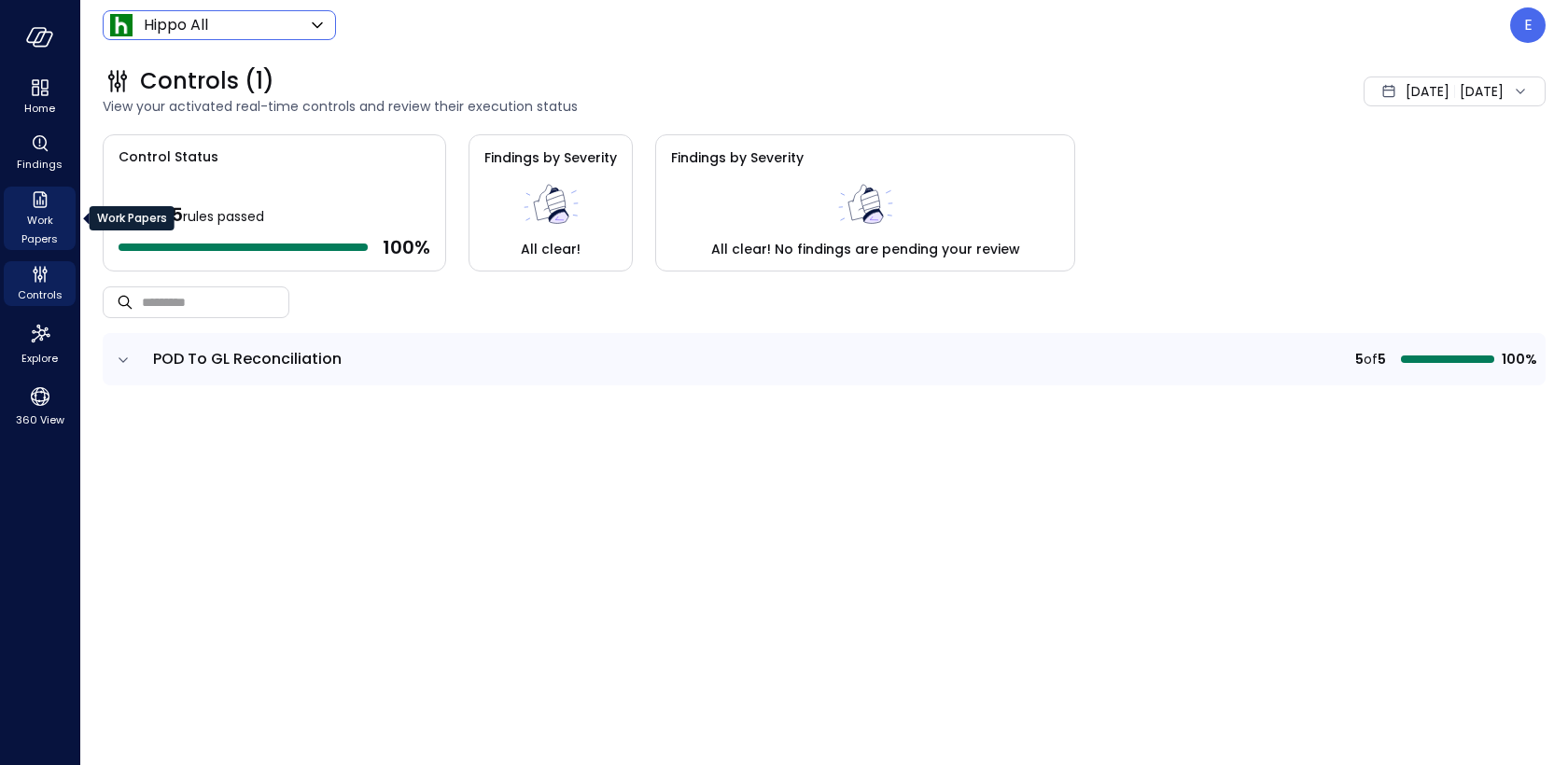
click at [46, 215] on span "Work Papers" at bounding box center [39, 230] width 57 height 37
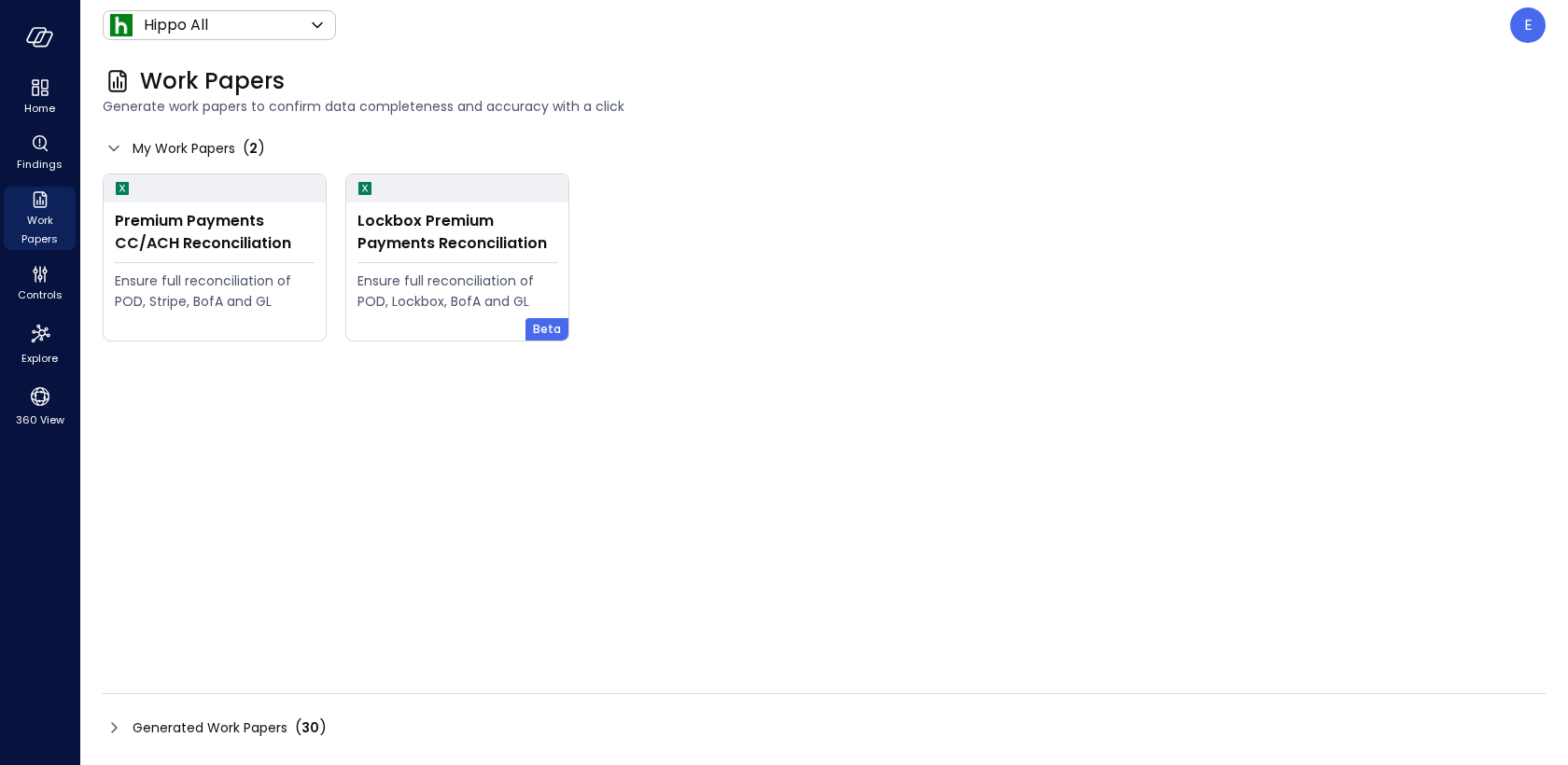
click at [154, 727] on span "Generated Work Papers" at bounding box center [209, 727] width 155 height 21
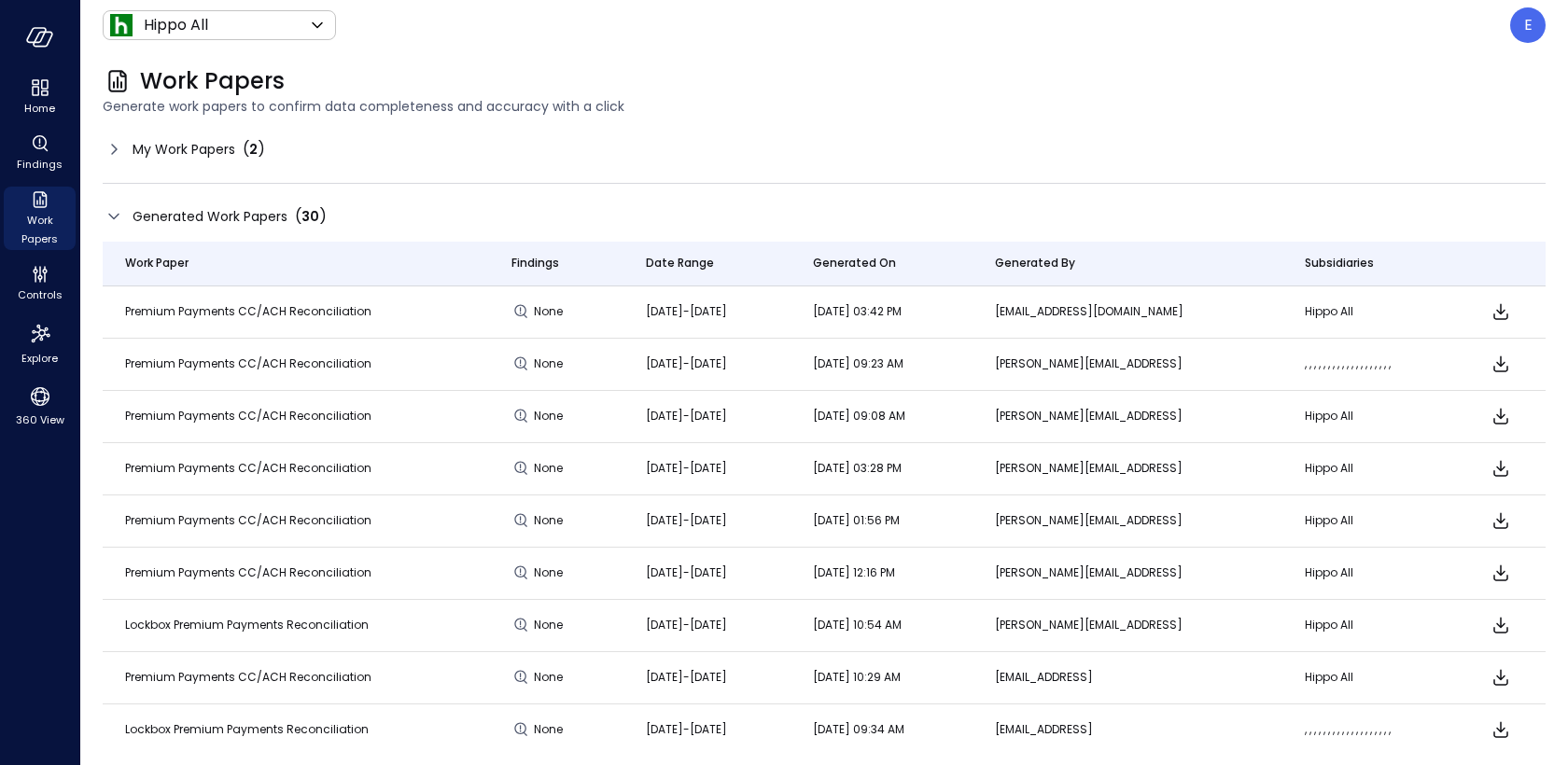
click at [1338, 363] on p ", , , , , , , , , , , , , , , , , , ," at bounding box center [1369, 363] width 129 height 19
click at [1541, 30] on div "E" at bounding box center [1528, 25] width 35 height 35
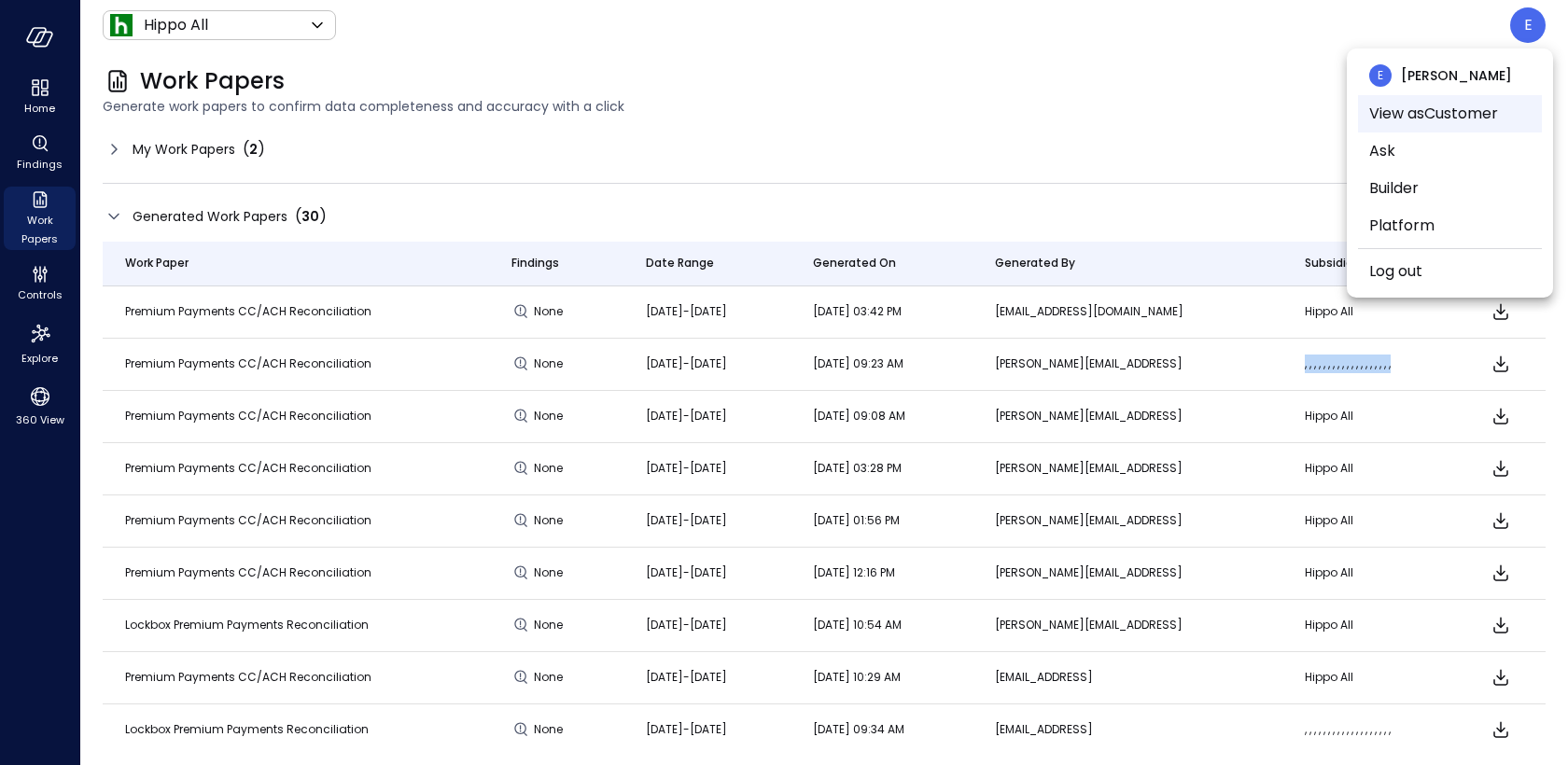
click at [1450, 114] on li "View as Customer" at bounding box center [1451, 113] width 184 height 37
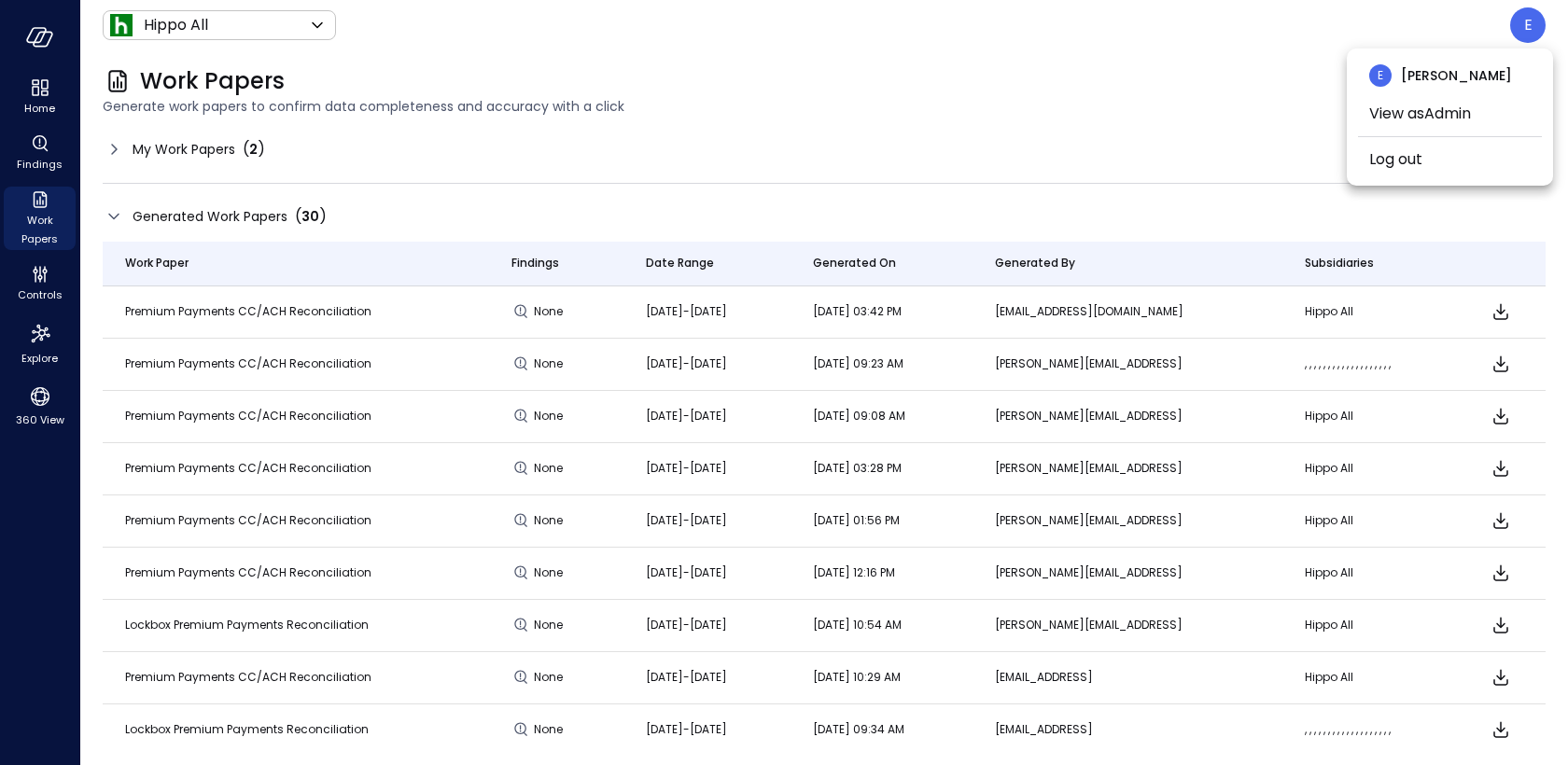
click at [1097, 122] on div at bounding box center [784, 382] width 1568 height 765
click at [1500, 307] on icon "Download" at bounding box center [1500, 311] width 23 height 22
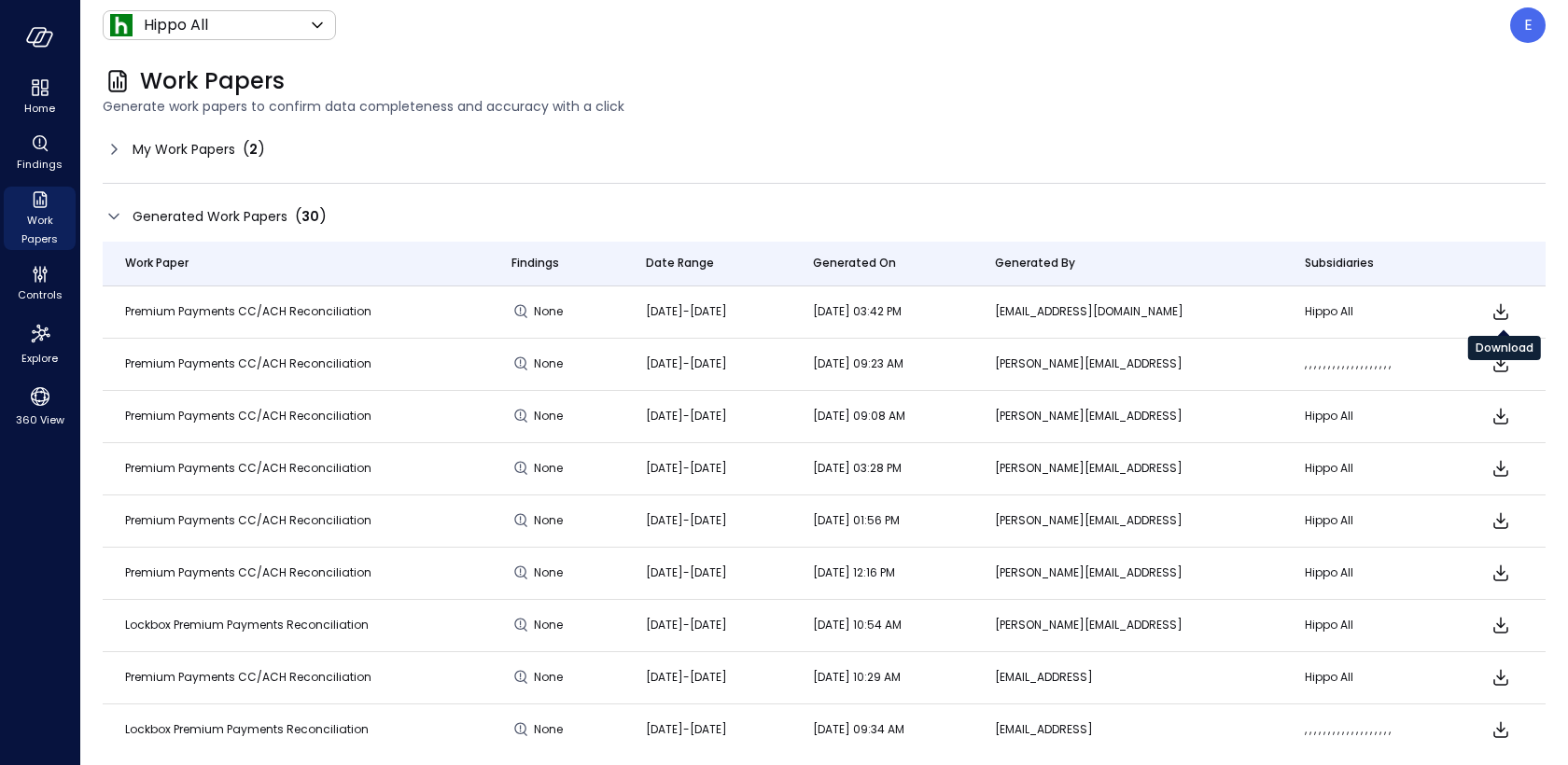
click at [1500, 307] on icon "Download" at bounding box center [1500, 311] width 23 height 22
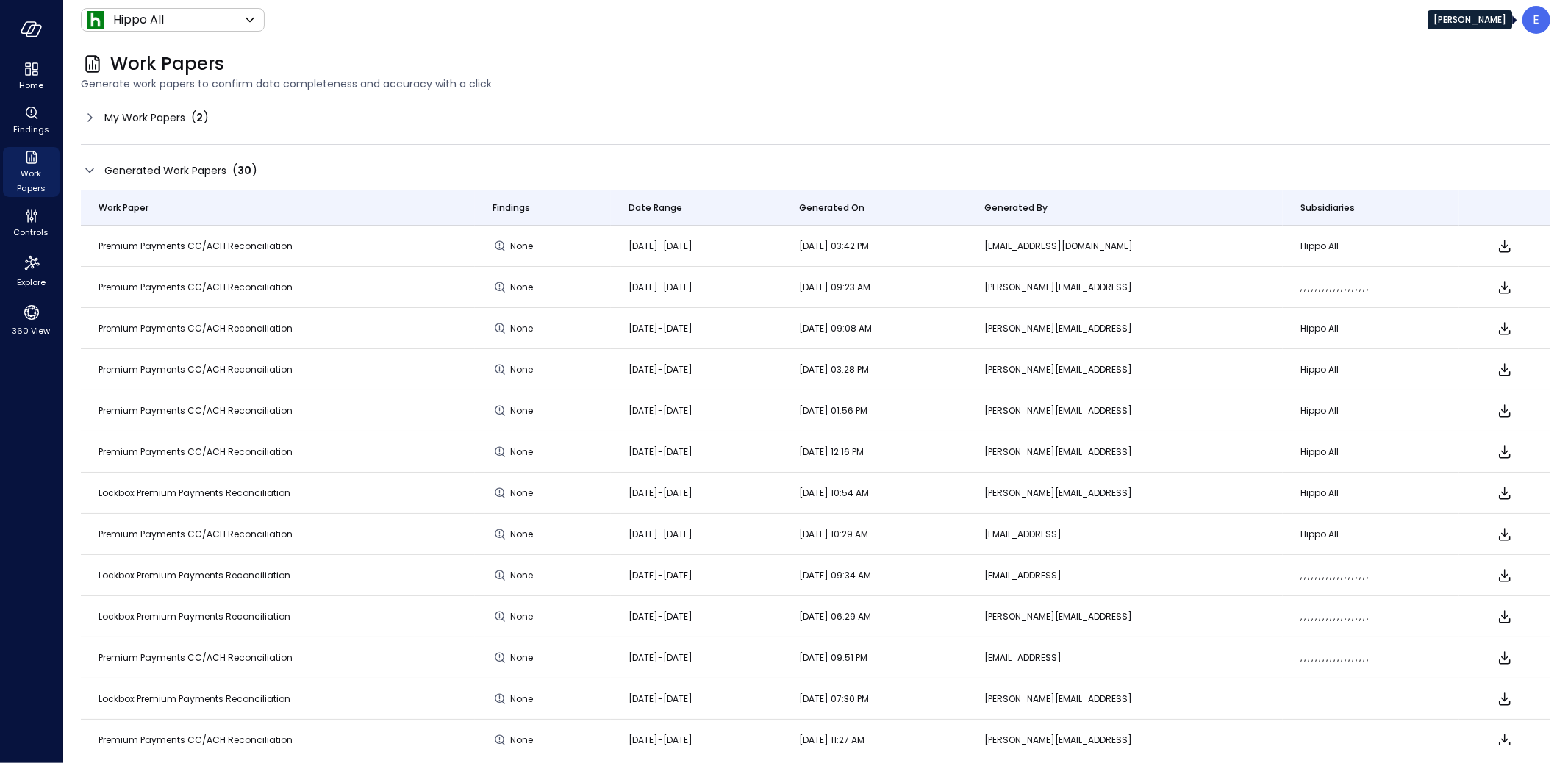
click at [1234, 20] on p "E" at bounding box center [1536, 19] width 7 height 18
click at [1234, 88] on li "View as Admin" at bounding box center [1475, 89] width 145 height 29
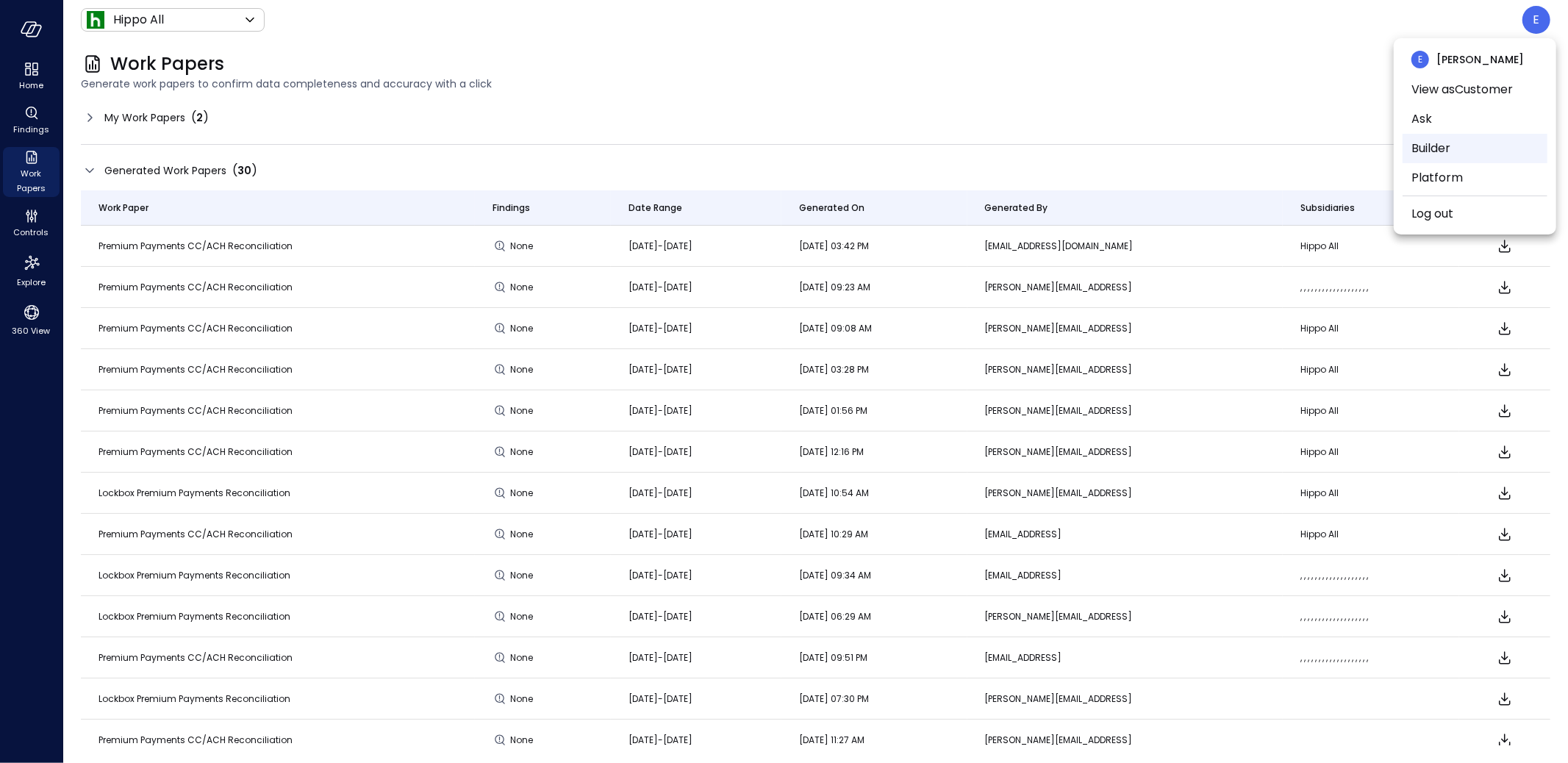
click at [1234, 155] on li "Builder" at bounding box center [1475, 149] width 145 height 29
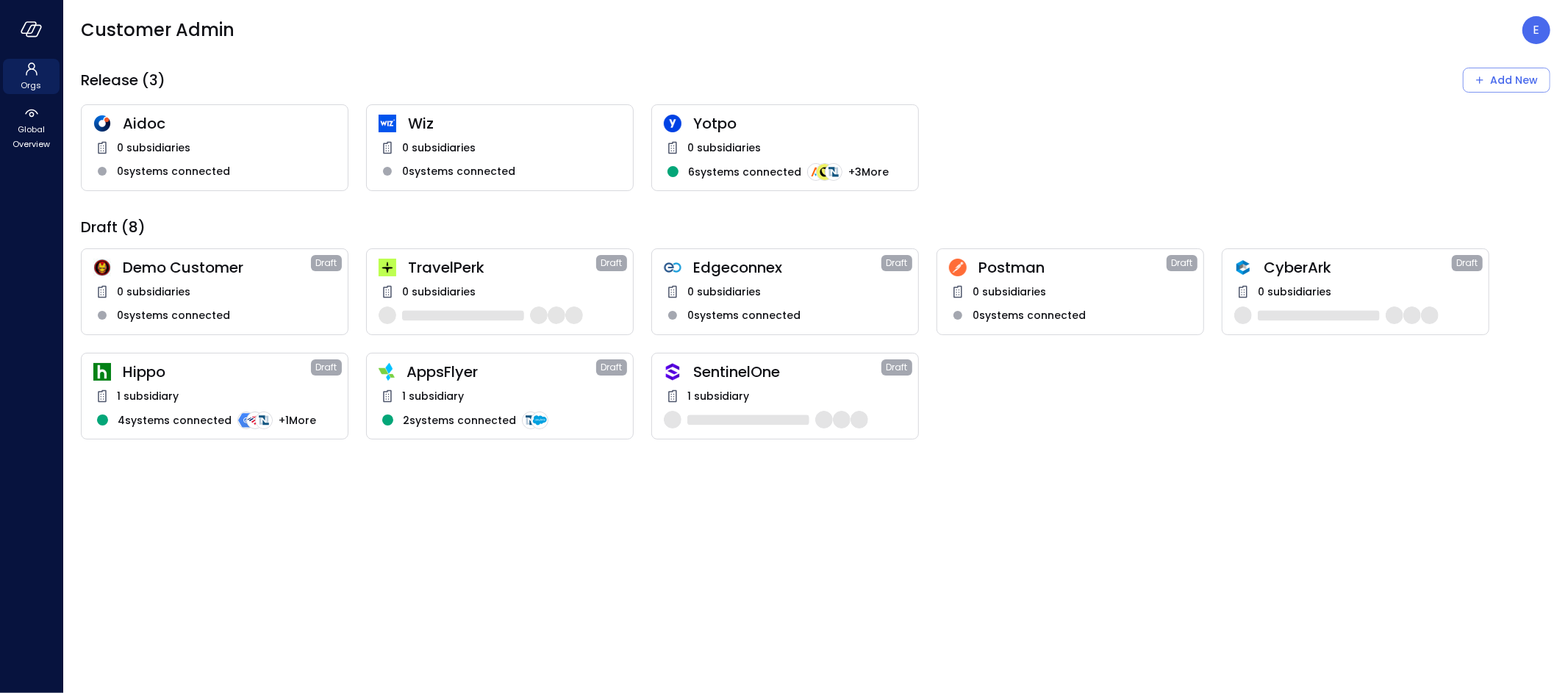
click at [817, 383] on div "SentinelOne Draft 1 subsidiary" at bounding box center [785, 396] width 268 height 87
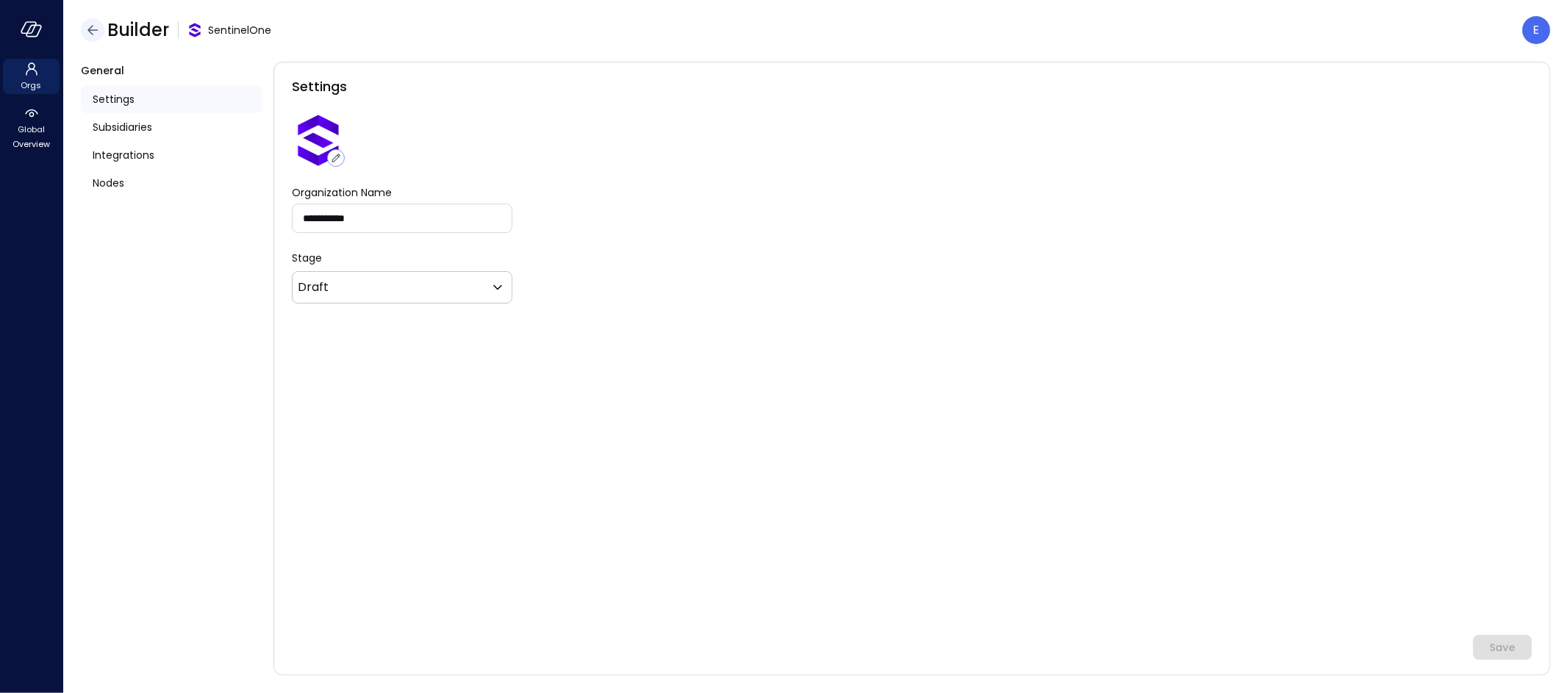
click at [86, 25] on icon "button" at bounding box center [93, 30] width 18 height 18
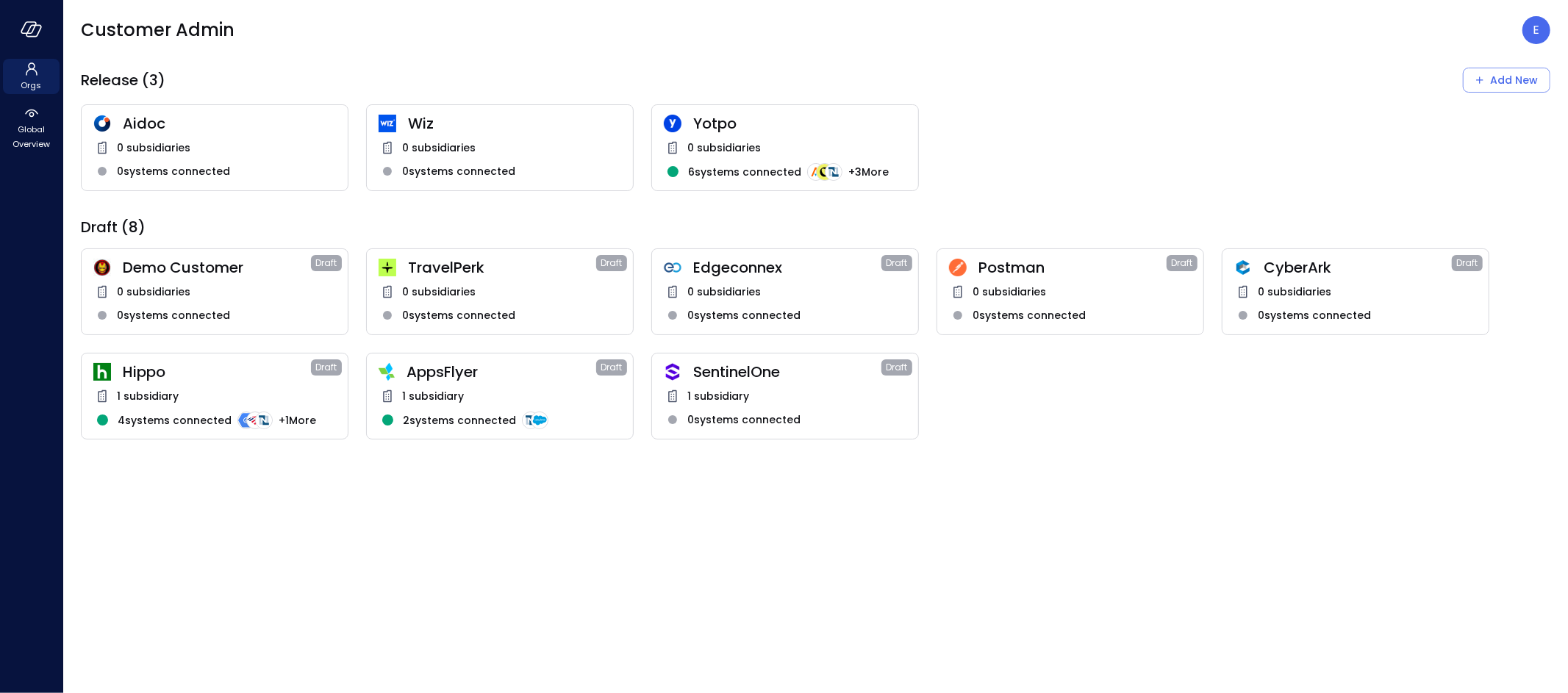
click at [215, 372] on span "Hippo" at bounding box center [217, 372] width 188 height 19
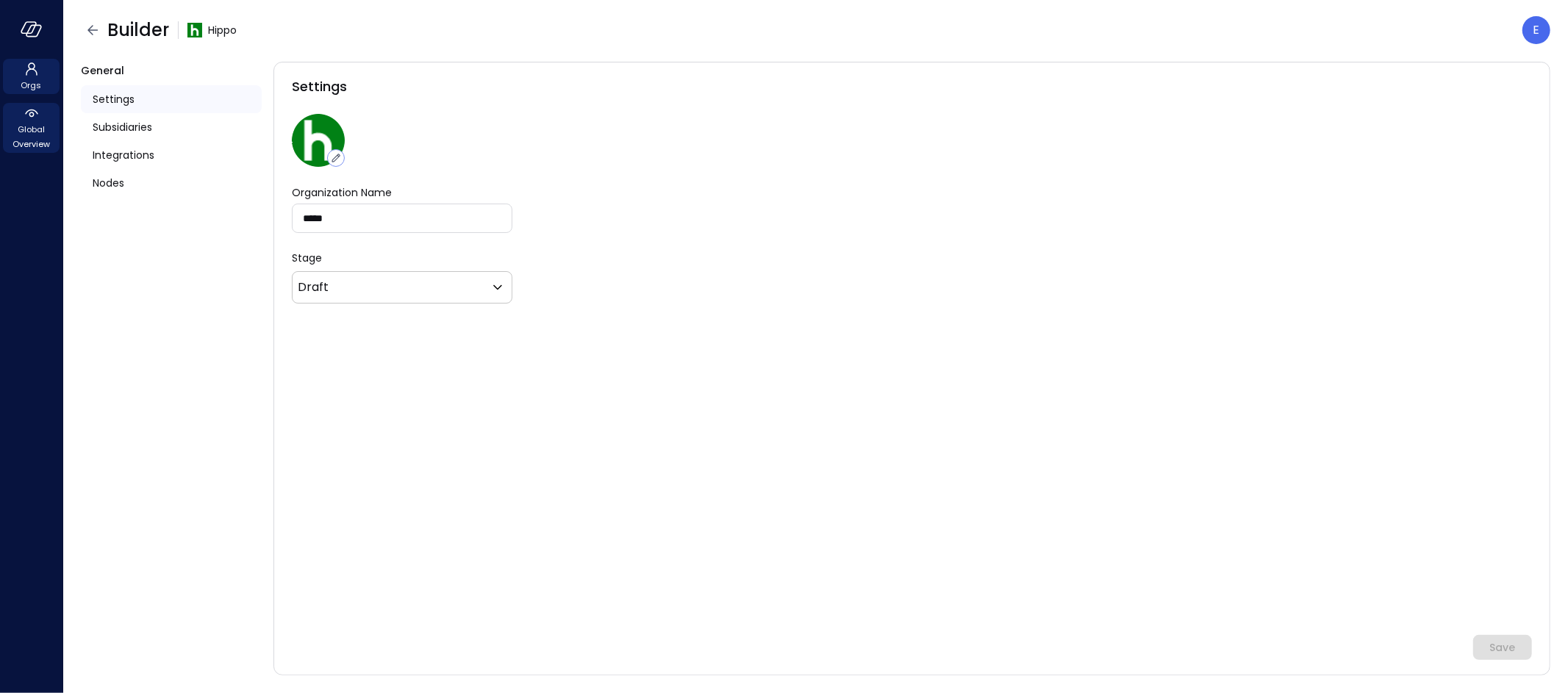
click at [25, 139] on span "Global Overview" at bounding box center [31, 136] width 45 height 29
